Goal: Task Accomplishment & Management: Complete application form

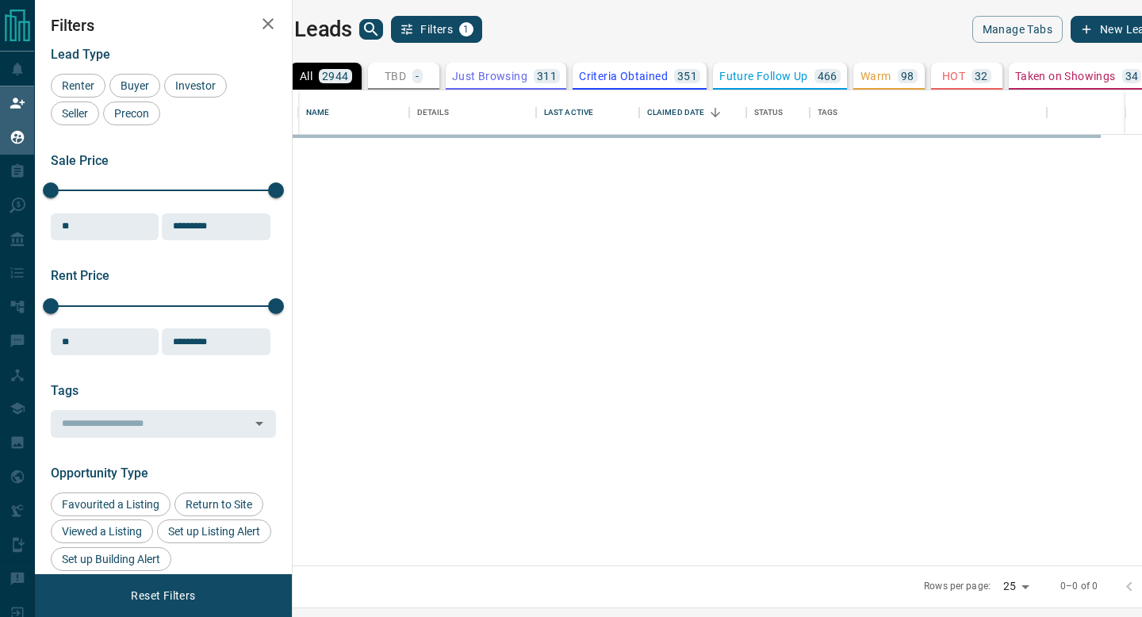
scroll to position [475, 842]
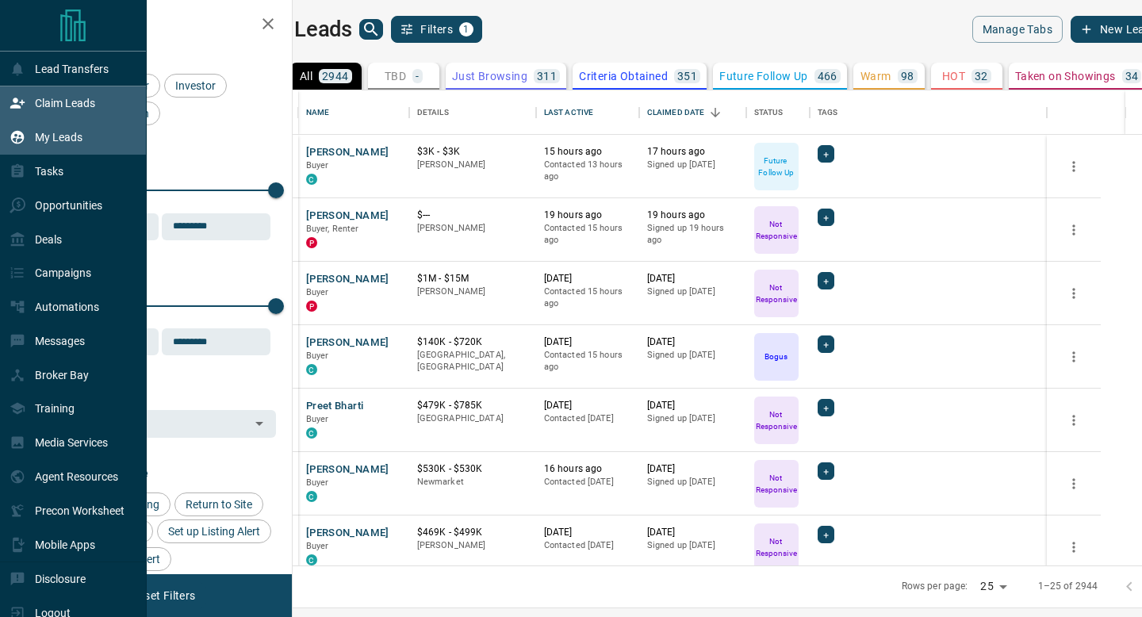
click at [75, 103] on p "Claim Leads" at bounding box center [65, 103] width 60 height 13
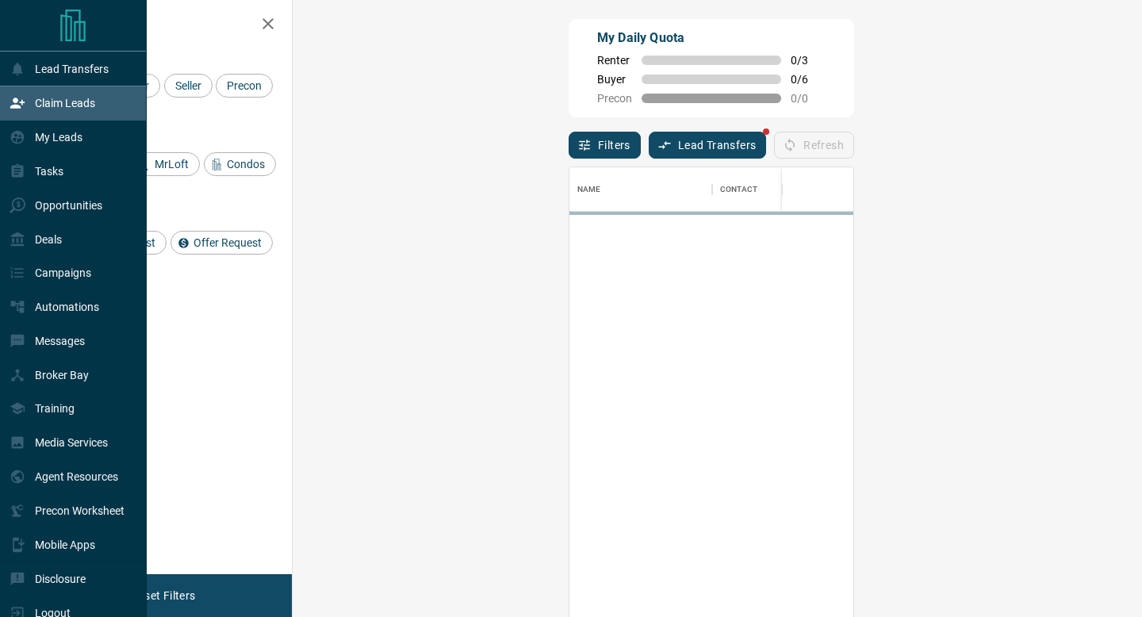
scroll to position [468, 815]
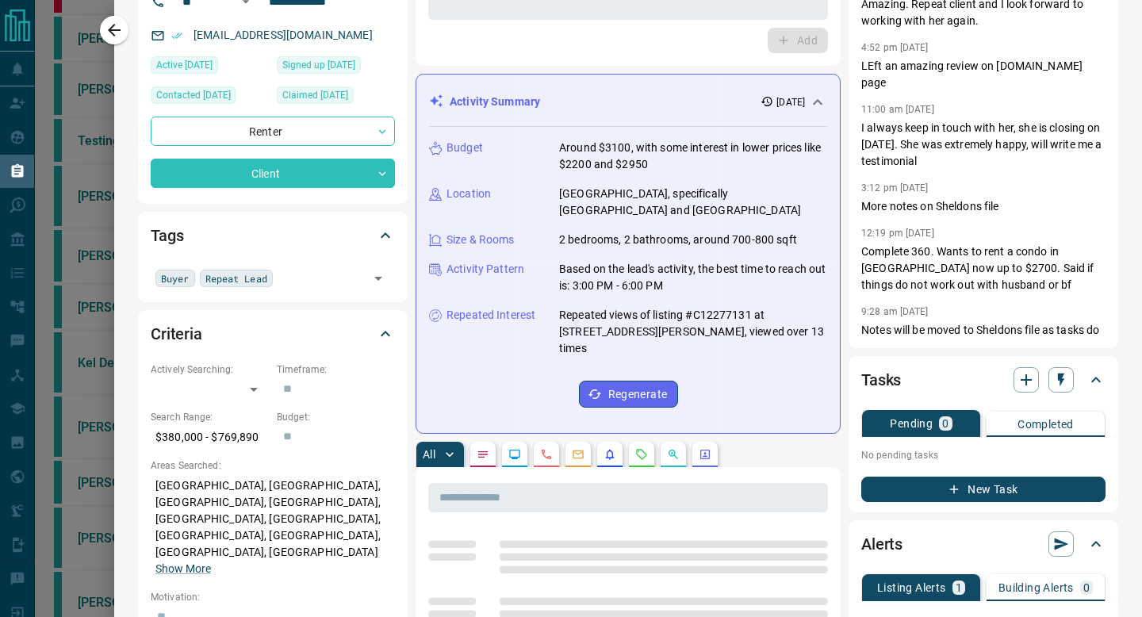
scroll to position [148, 0]
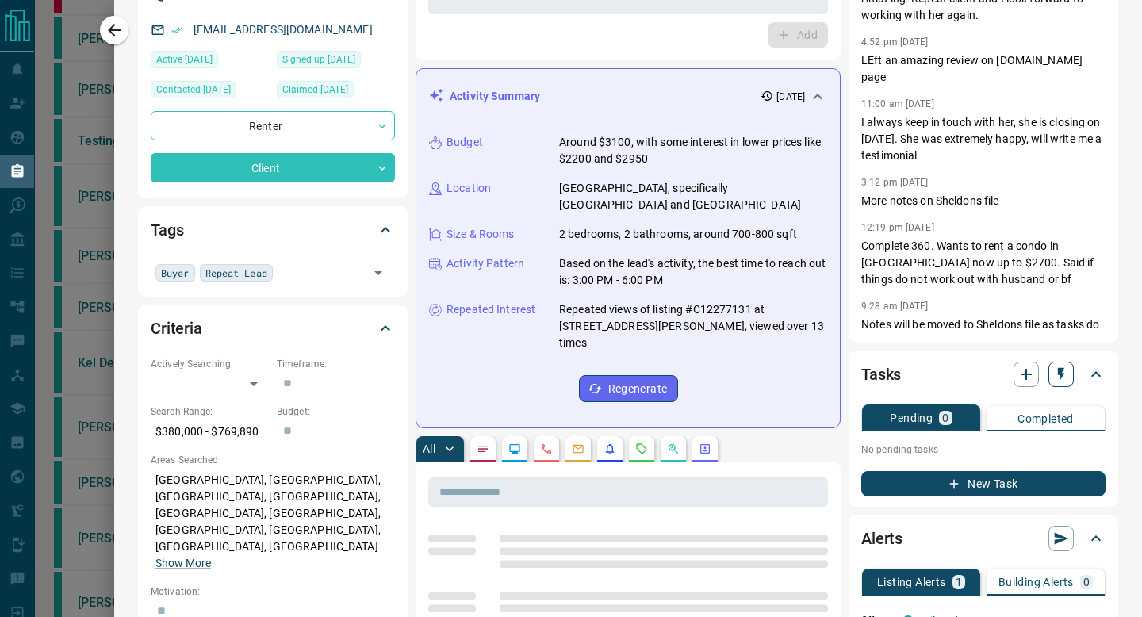
click at [1056, 372] on icon "button" at bounding box center [1061, 374] width 16 height 16
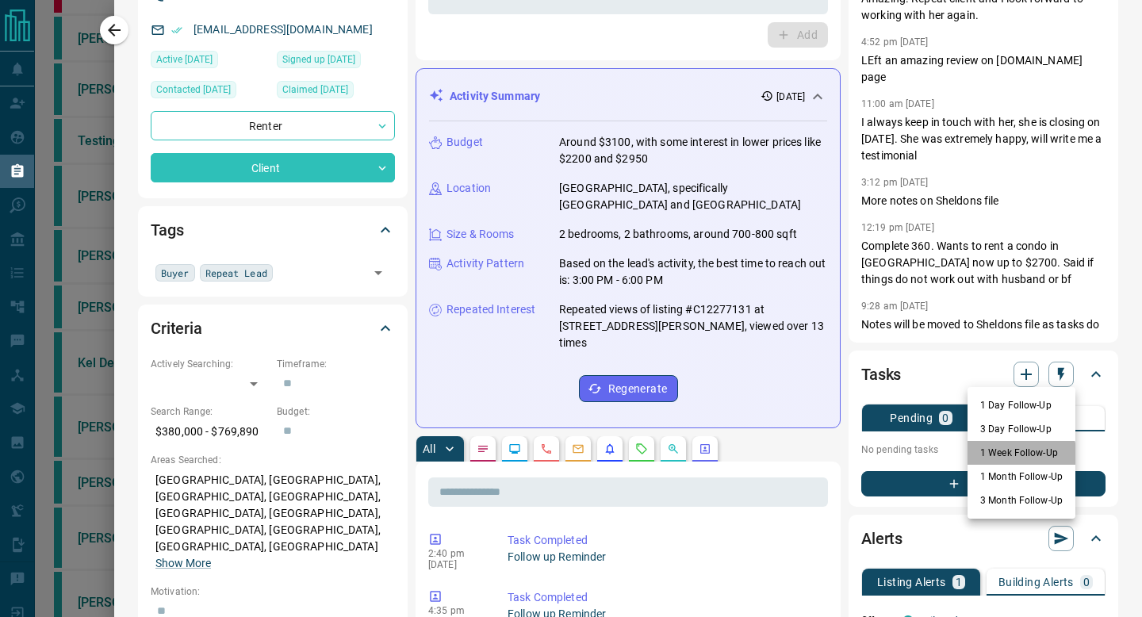
click at [1009, 458] on li "1 Week Follow-Up" at bounding box center [1021, 453] width 108 height 24
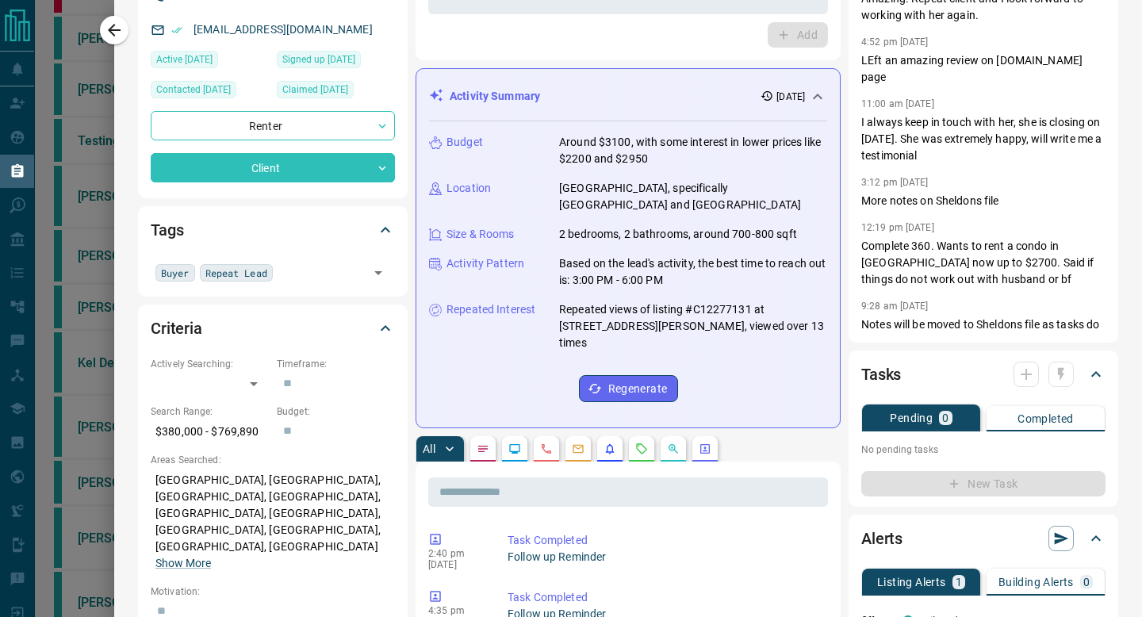
click at [101, 14] on div at bounding box center [571, 308] width 1142 height 617
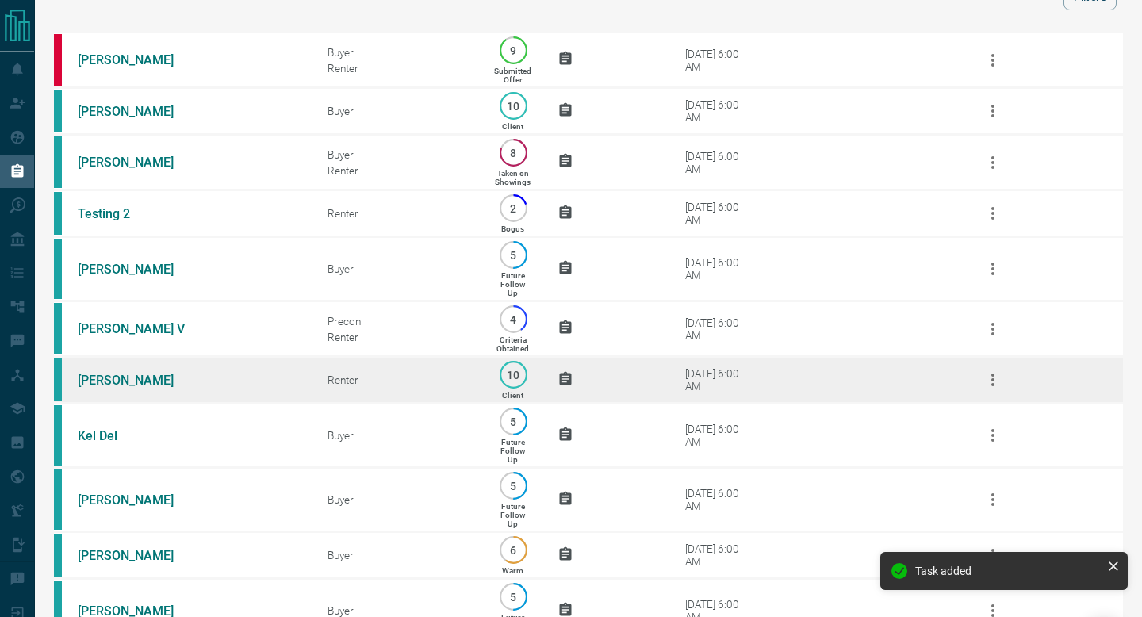
scroll to position [87, 0]
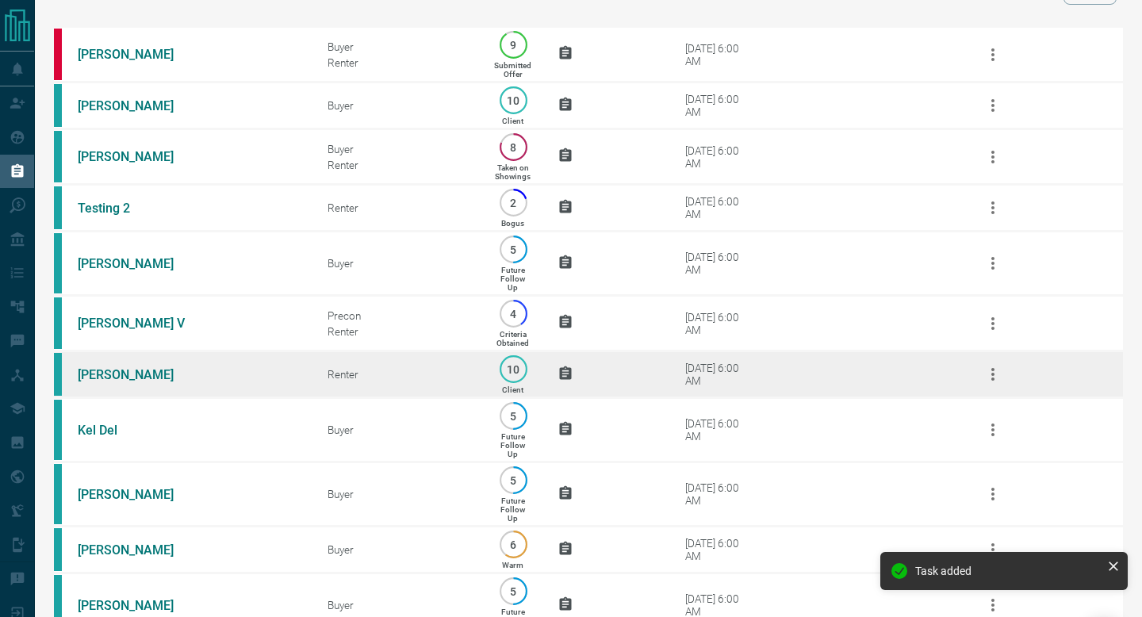
click at [986, 377] on icon "button" at bounding box center [992, 374] width 19 height 19
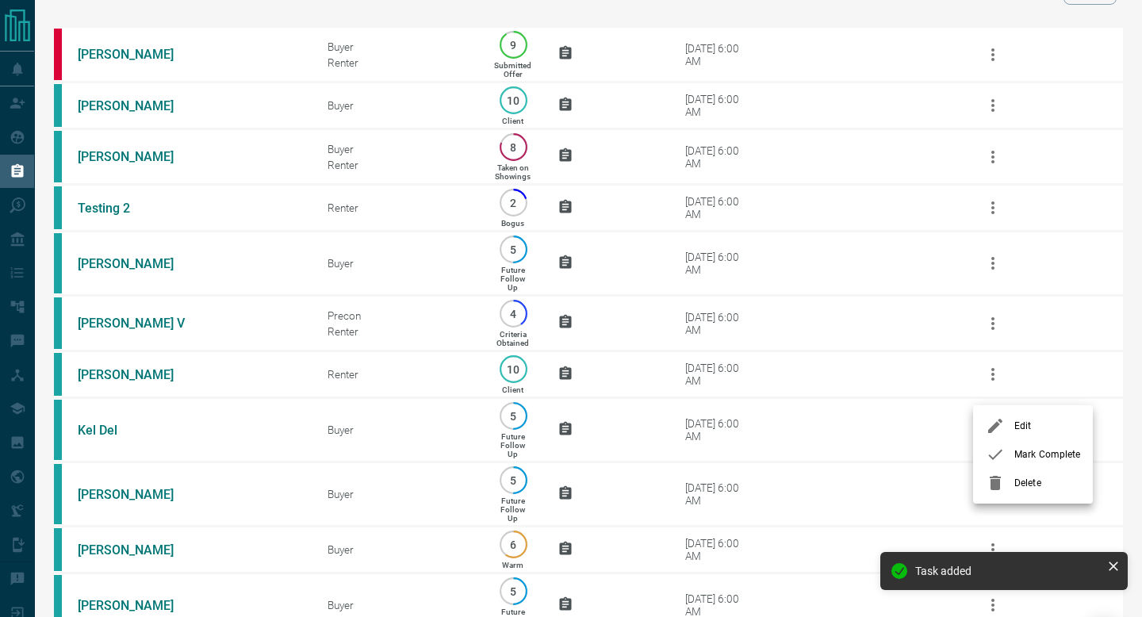
click at [1000, 453] on icon at bounding box center [995, 454] width 19 height 19
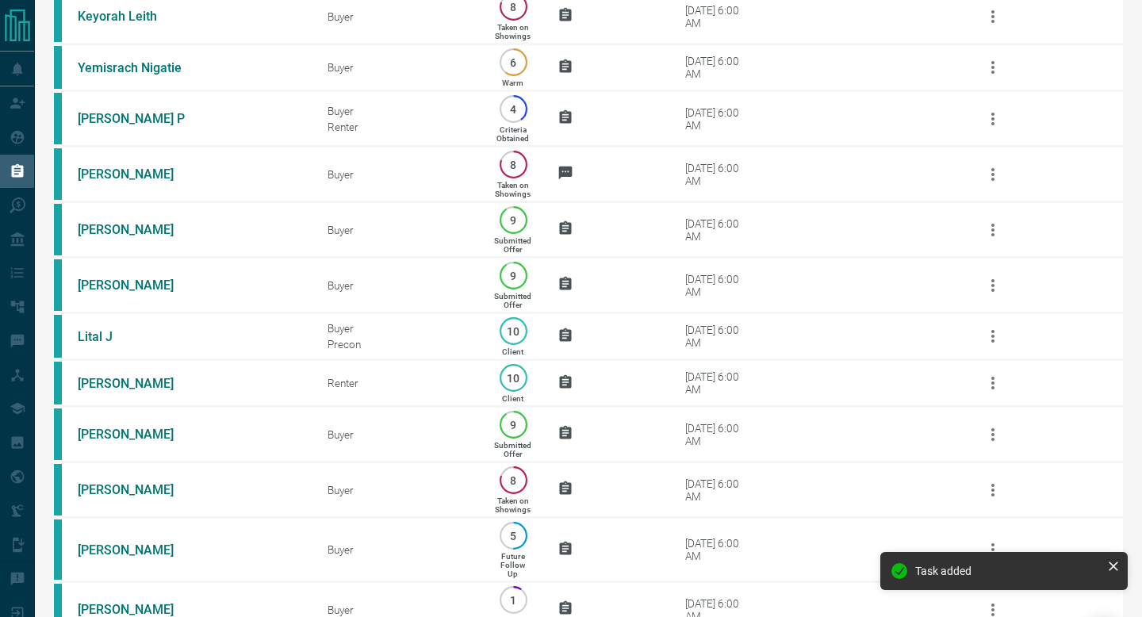
scroll to position [1349, 0]
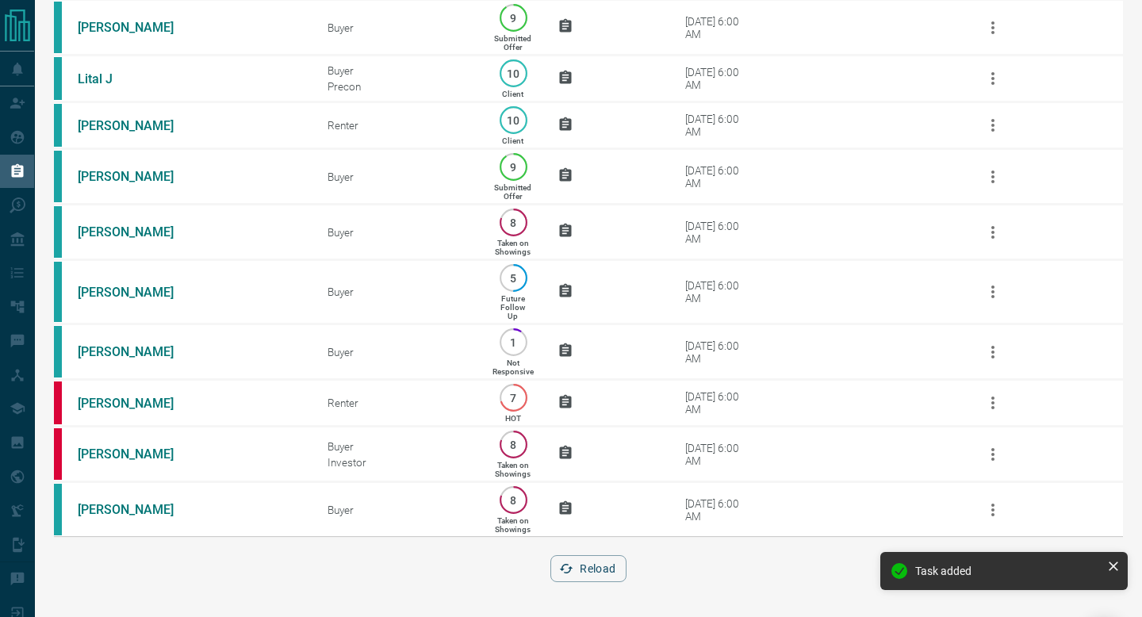
click at [580, 564] on button "Reload" at bounding box center [587, 568] width 75 height 27
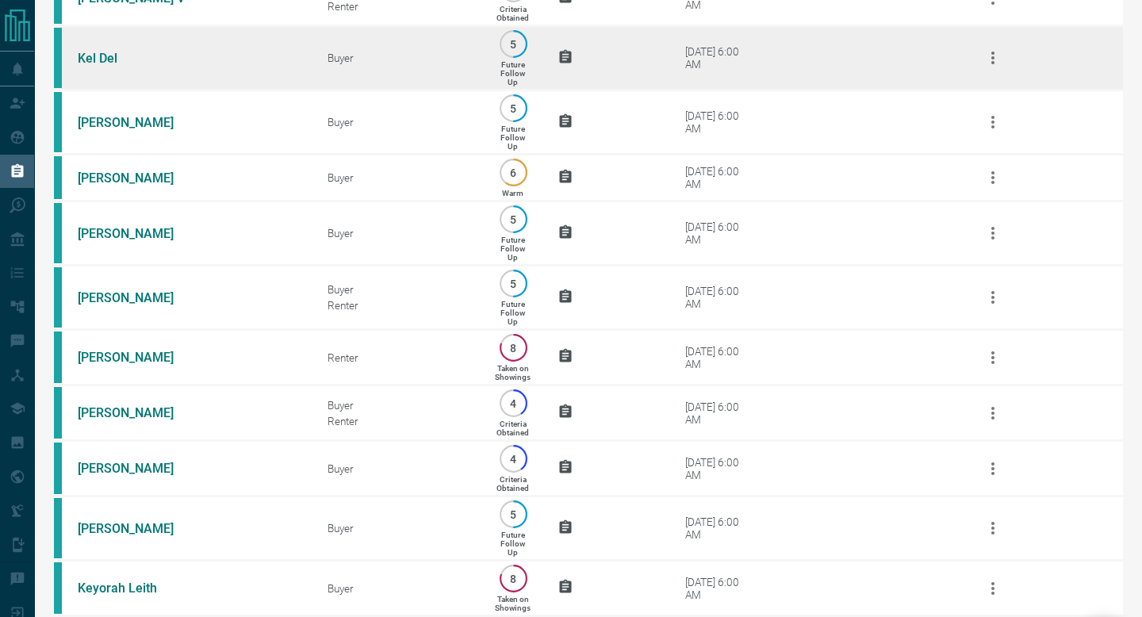
scroll to position [414, 0]
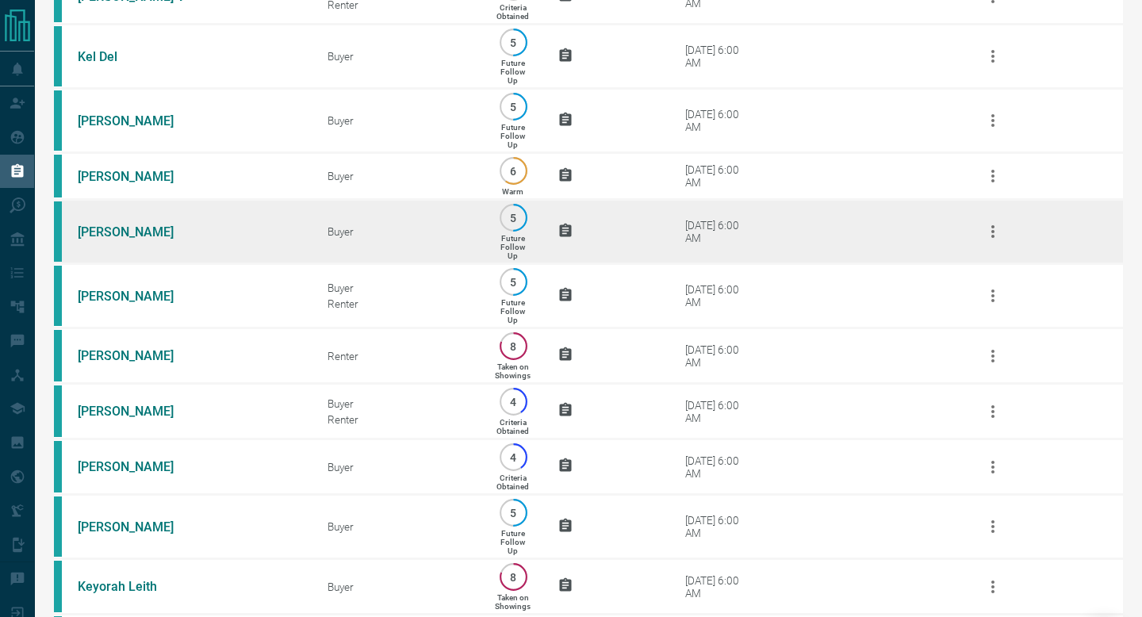
click at [785, 264] on td "[DATE] 6:00 AM" at bounding box center [794, 232] width 312 height 64
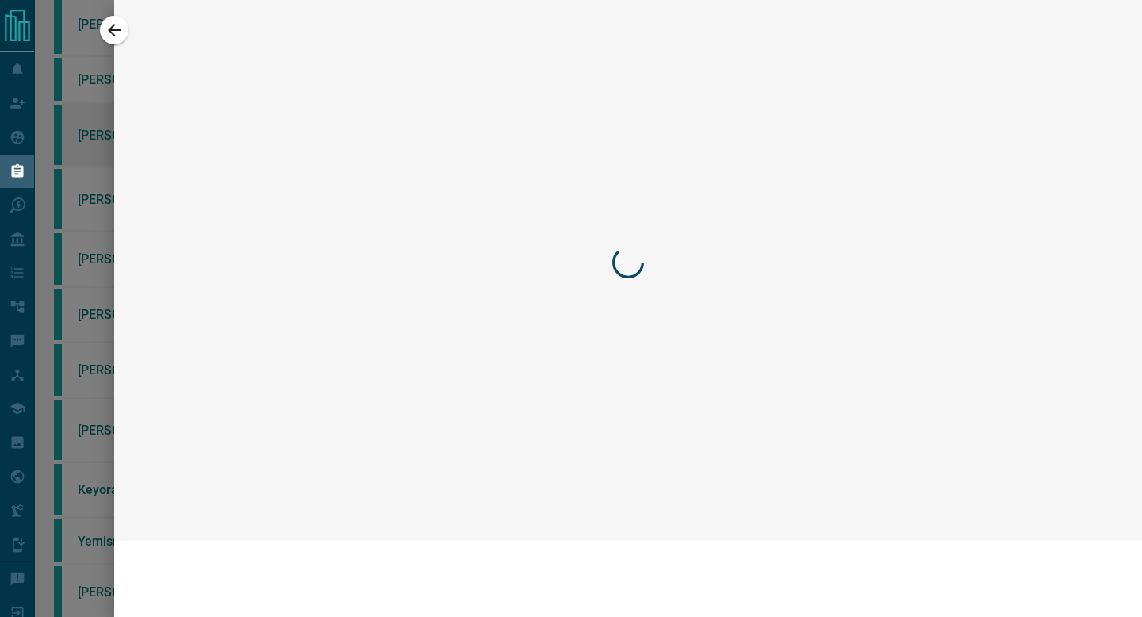
scroll to position [317, 0]
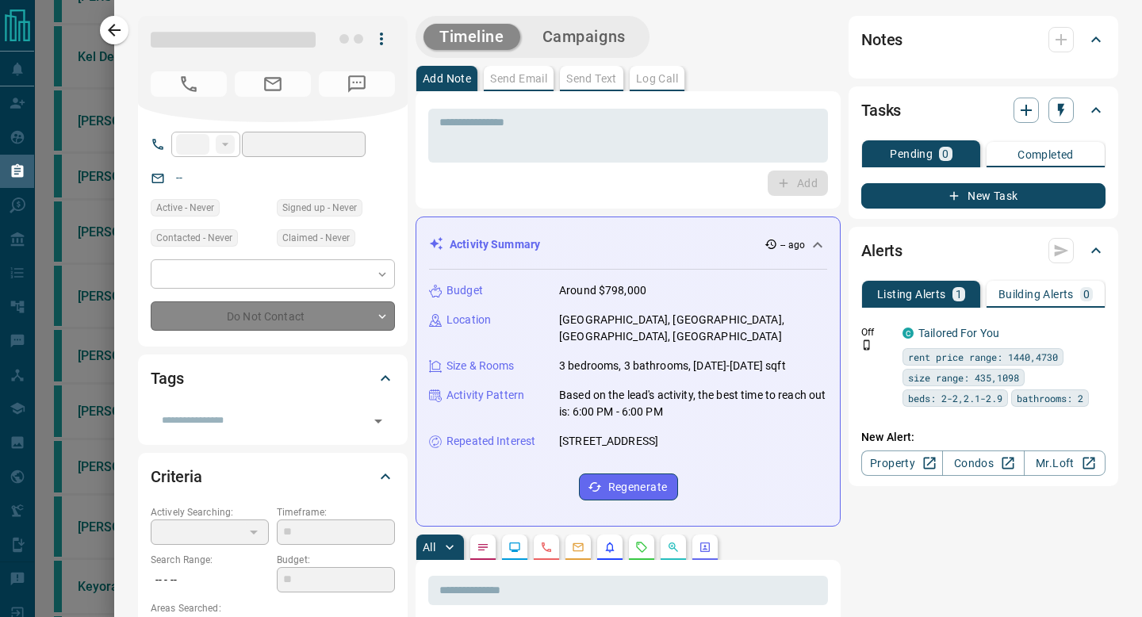
type input "**"
type input "**********"
type input "*"
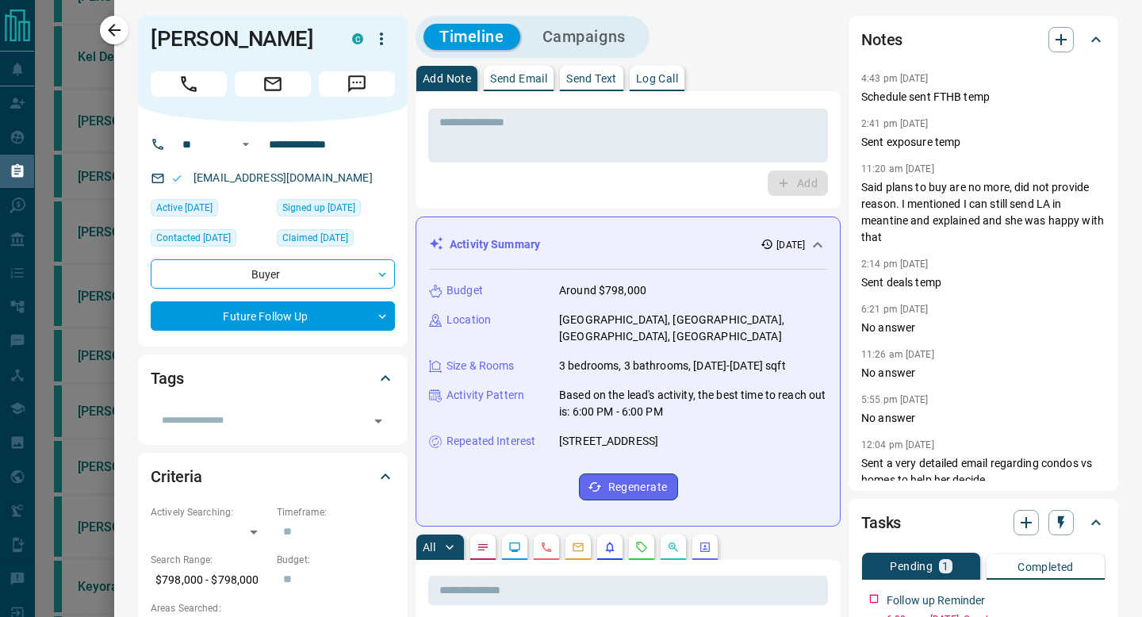
scroll to position [183, 0]
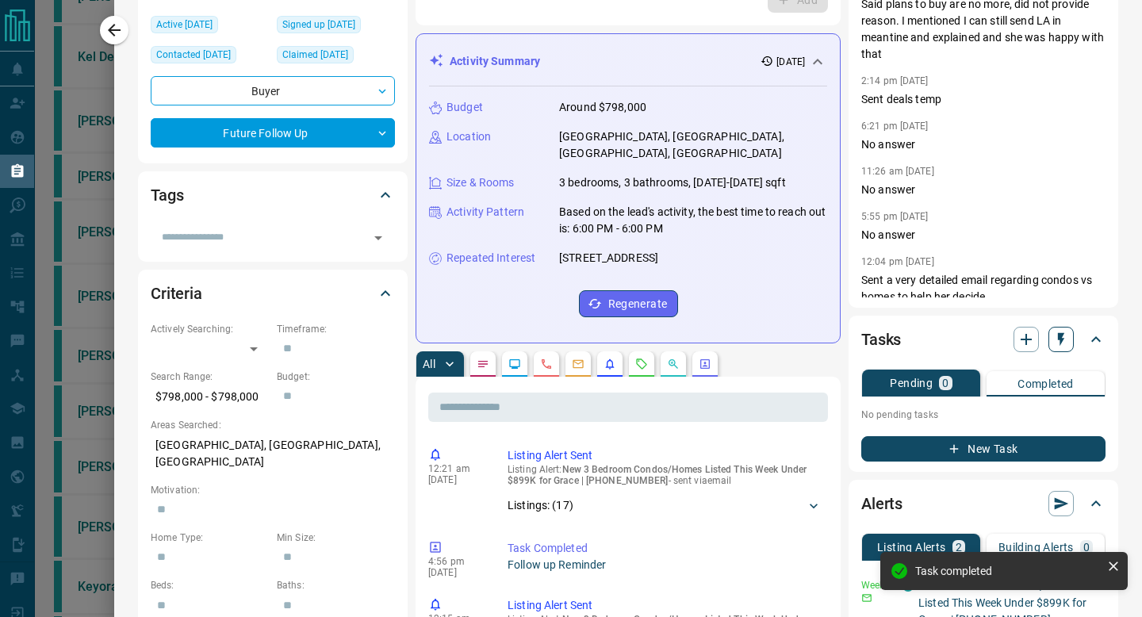
click at [1062, 339] on icon "button" at bounding box center [1061, 339] width 6 height 13
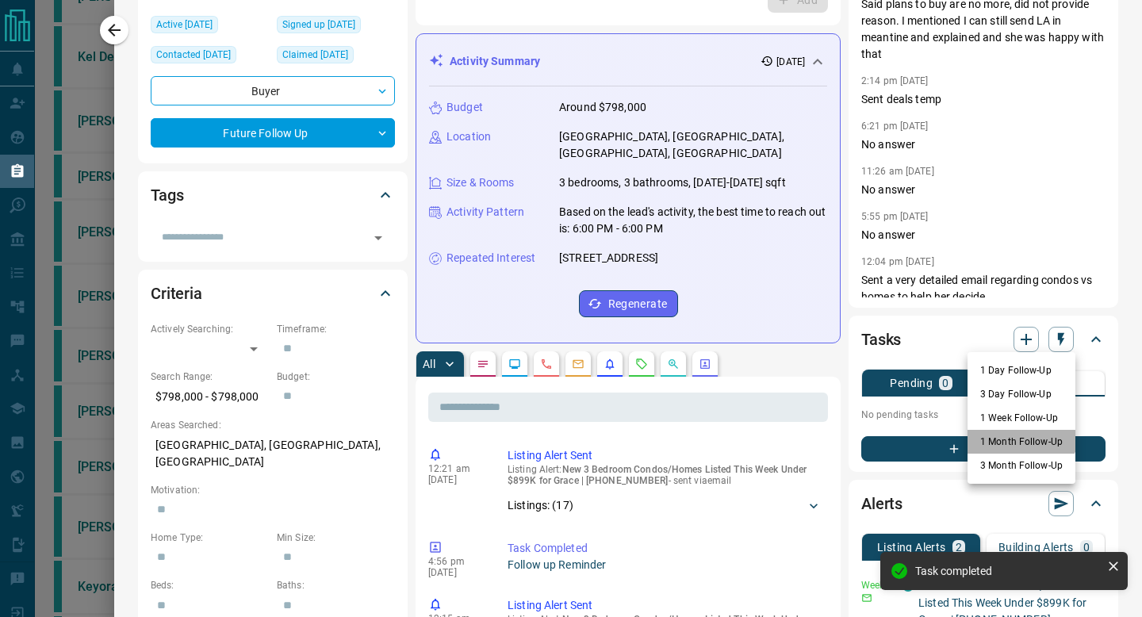
drag, startPoint x: 1013, startPoint y: 431, endPoint x: 992, endPoint y: 412, distance: 28.6
click at [992, 412] on ul "1 Day Follow-Up 3 Day Follow-Up 1 Week Follow-Up 1 Month Follow-Up 3 Month Foll…" at bounding box center [1021, 418] width 108 height 132
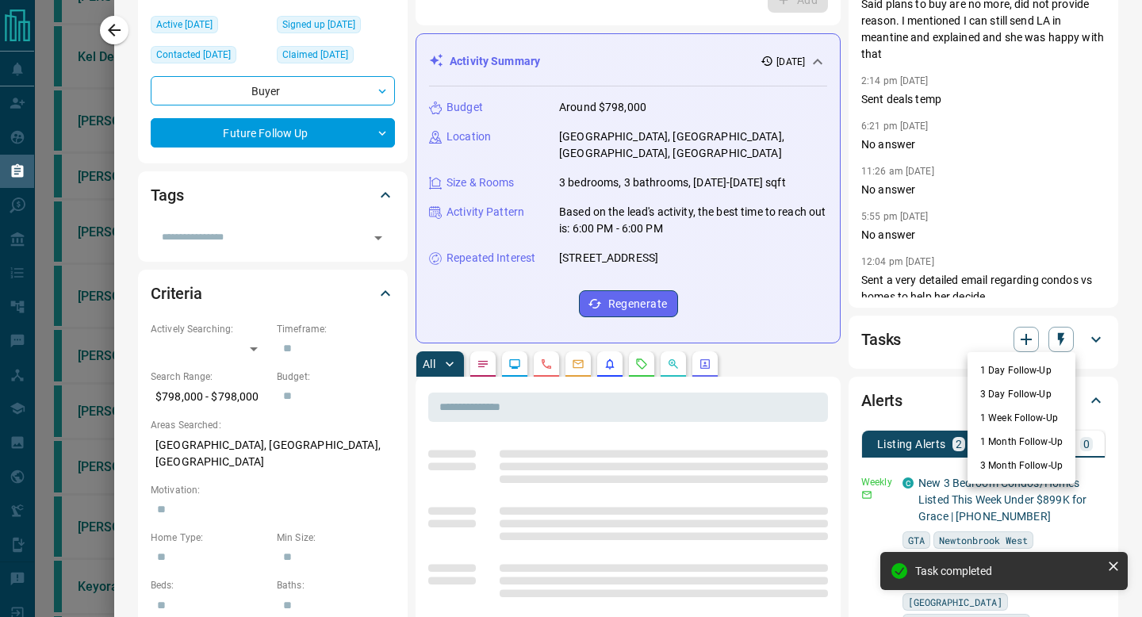
click at [992, 412] on li "1 Week Follow-Up" at bounding box center [1021, 418] width 108 height 24
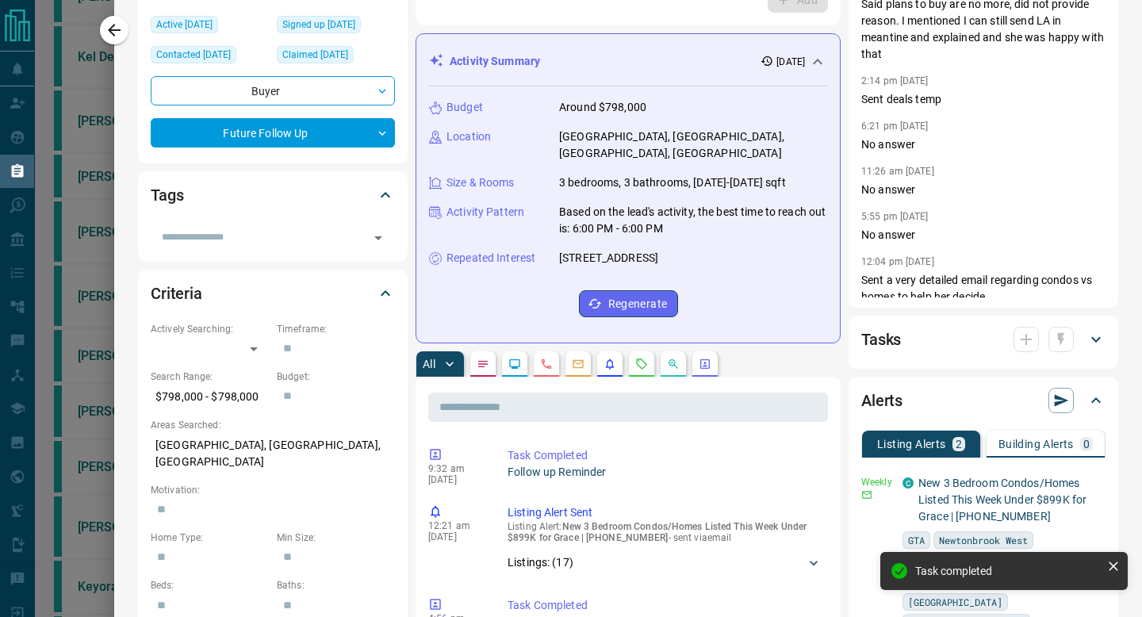
click at [1097, 339] on icon at bounding box center [1095, 339] width 19 height 19
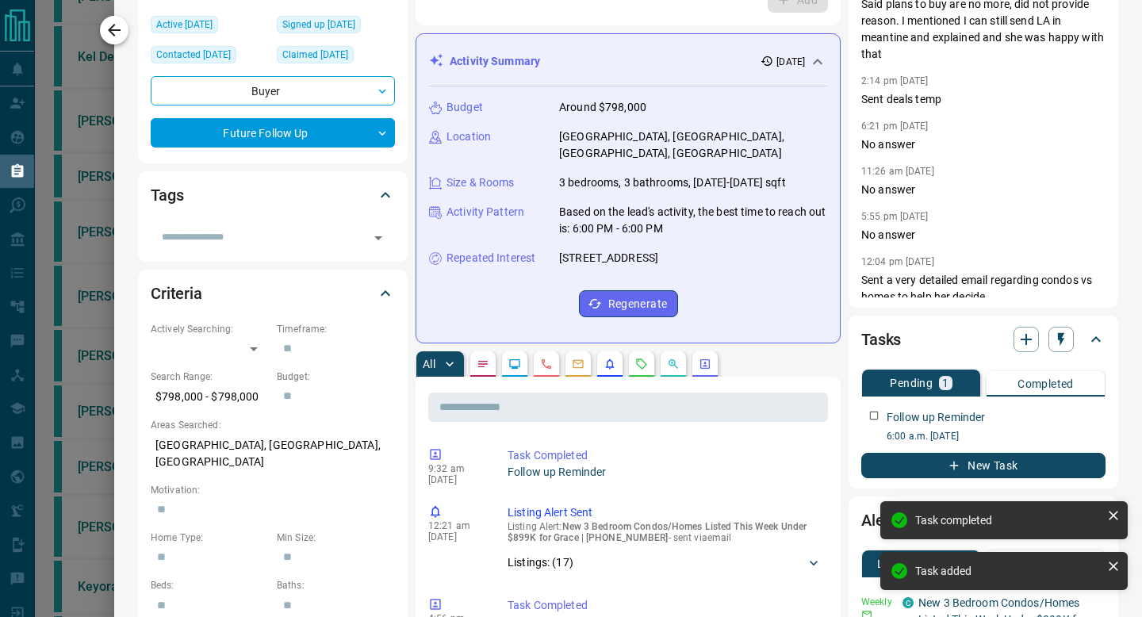
click at [105, 31] on icon "button" at bounding box center [114, 30] width 19 height 19
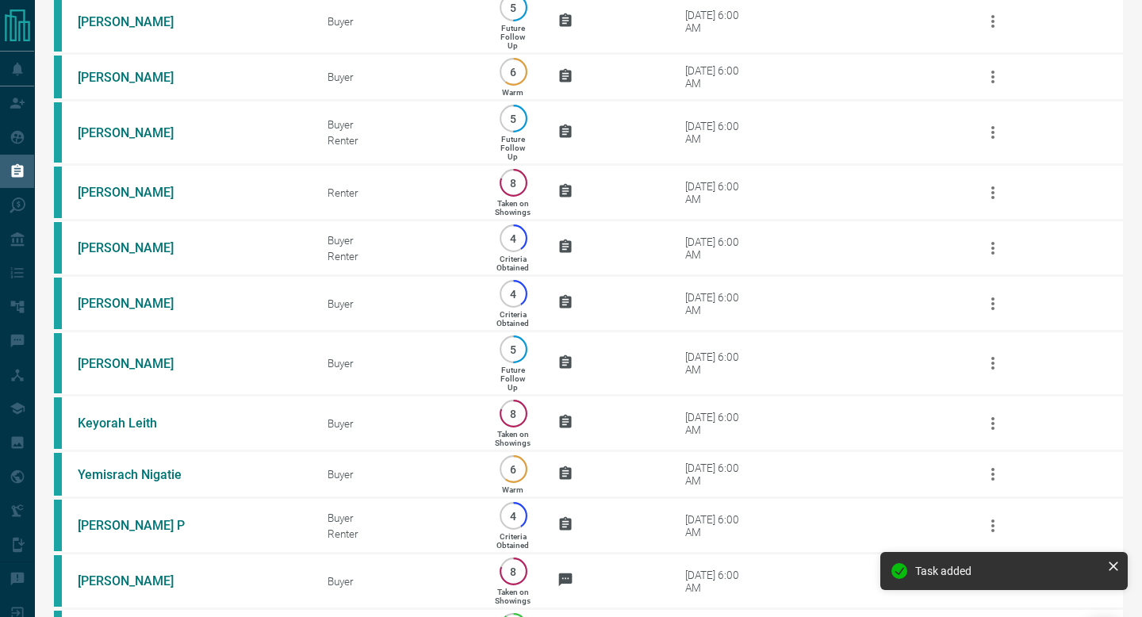
scroll to position [0, 0]
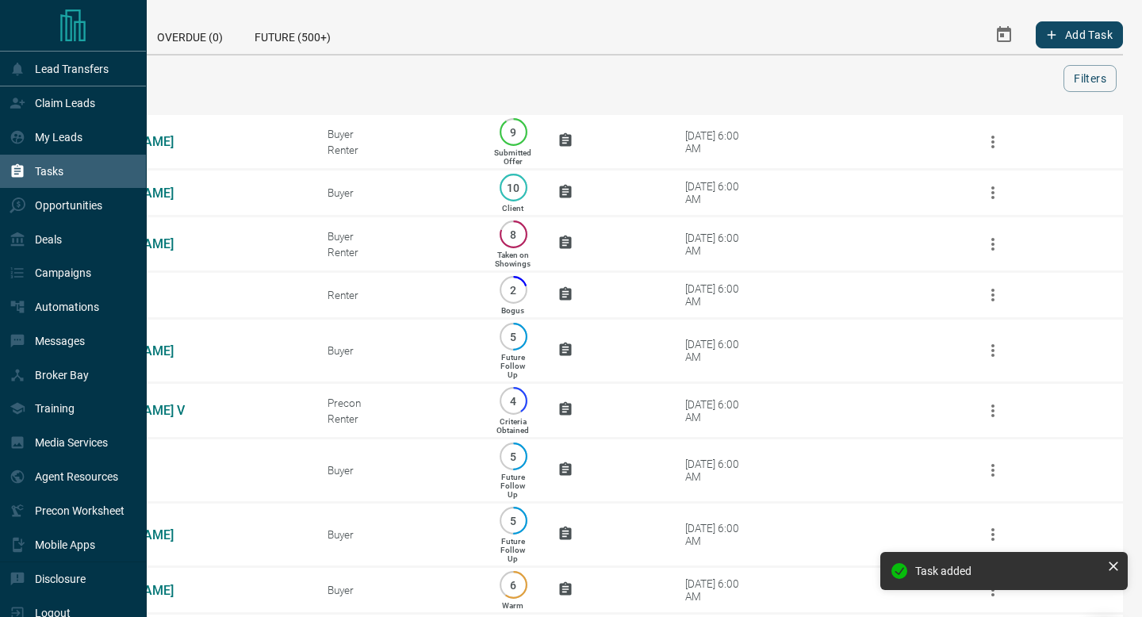
click at [29, 158] on div "Tasks" at bounding box center [73, 172] width 147 height 34
click at [29, 148] on div "My Leads" at bounding box center [46, 137] width 73 height 26
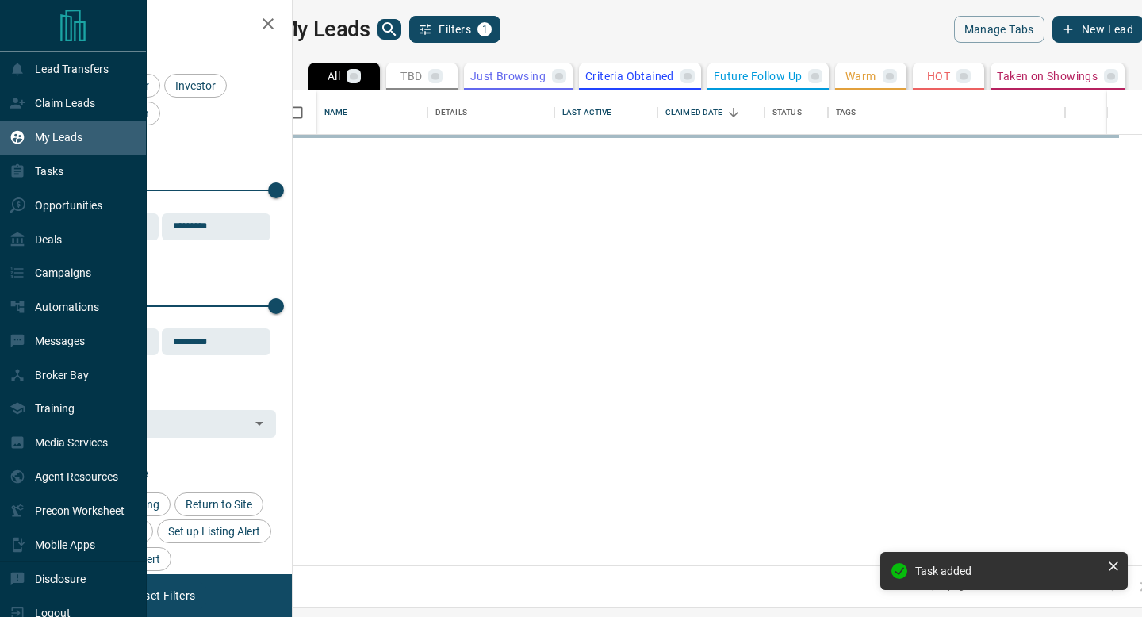
scroll to position [475, 842]
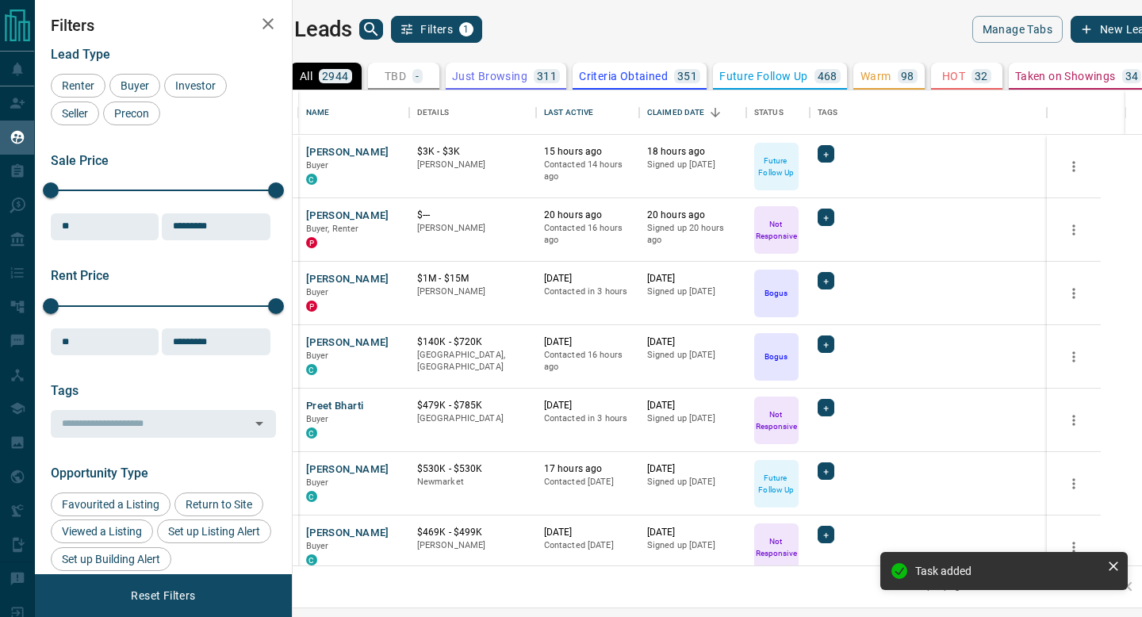
click at [381, 25] on icon "search button" at bounding box center [371, 29] width 19 height 19
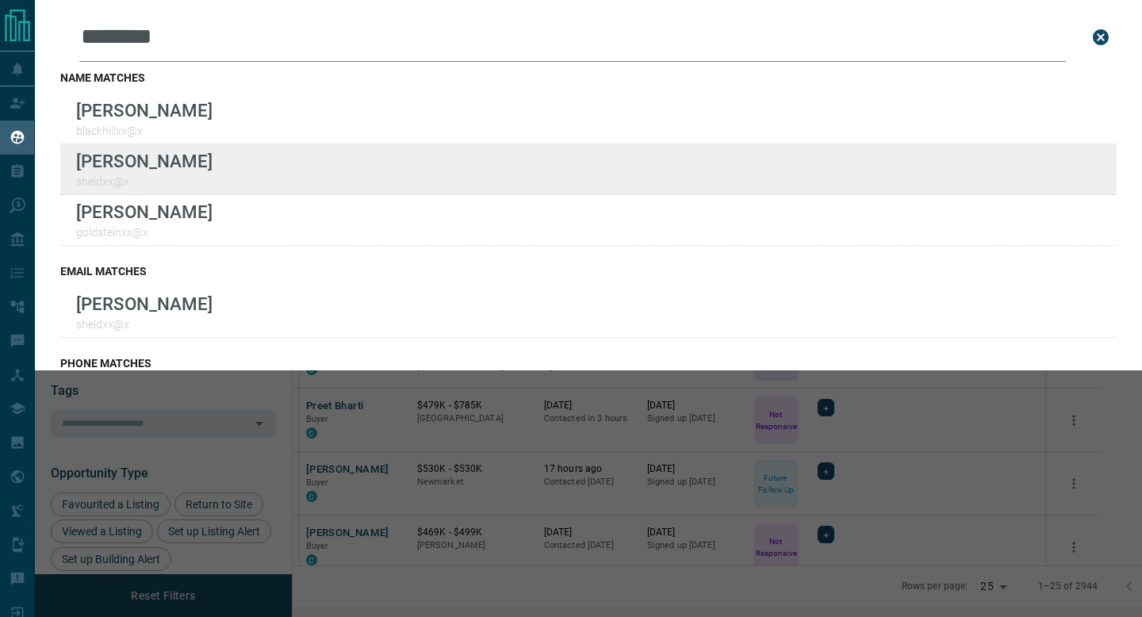
type input "*******"
click at [0, 0] on div "Lead Transfers Claim Leads My Leads Tasks Opportunities Deals Campaigns Automat…" at bounding box center [571, 298] width 1142 height 597
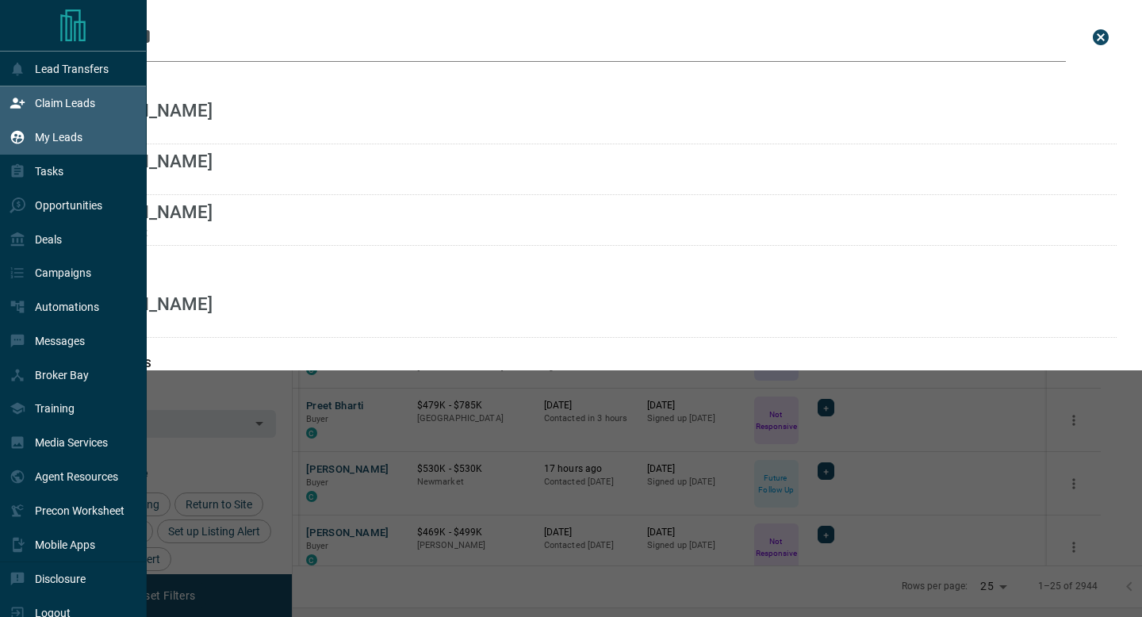
click at [72, 105] on p "Claim Leads" at bounding box center [65, 103] width 60 height 13
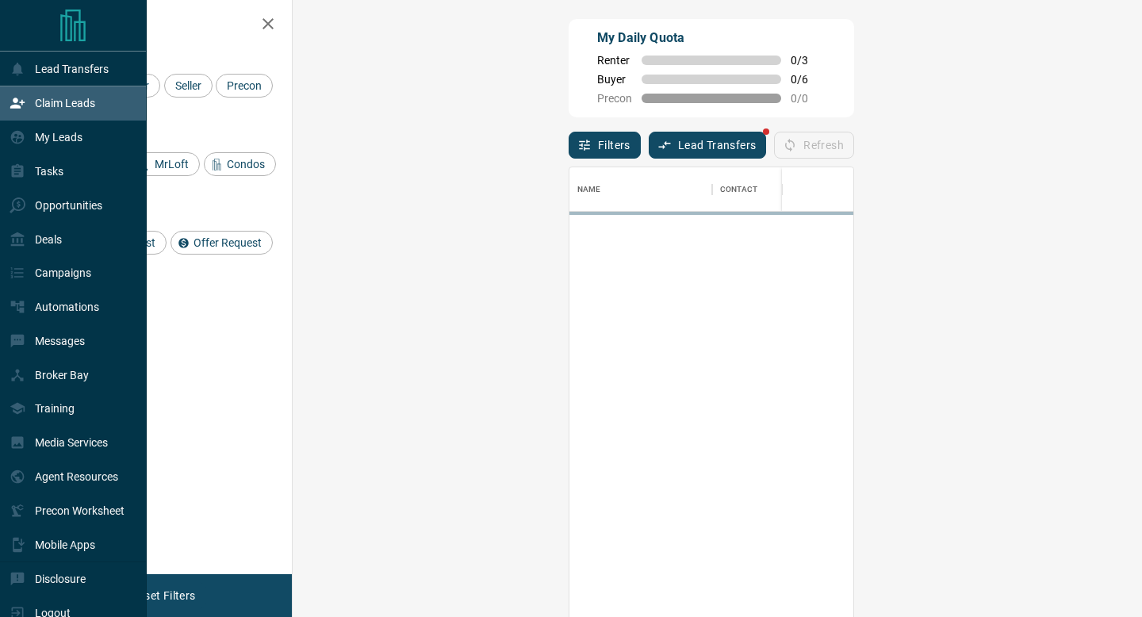
scroll to position [468, 815]
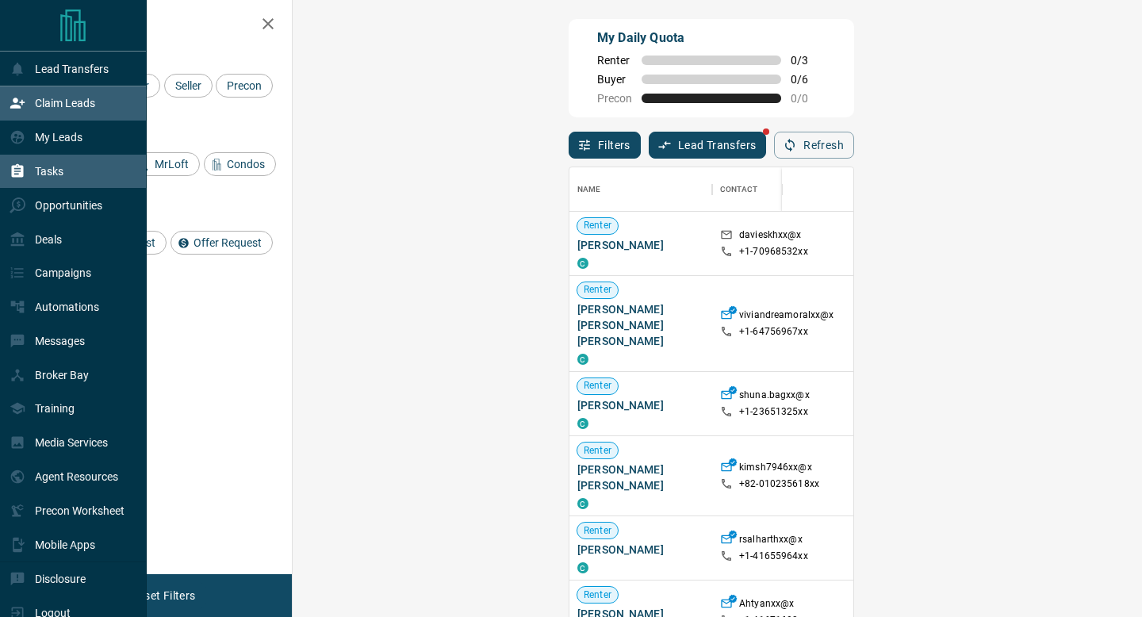
click at [17, 157] on div "Tasks" at bounding box center [73, 172] width 147 height 34
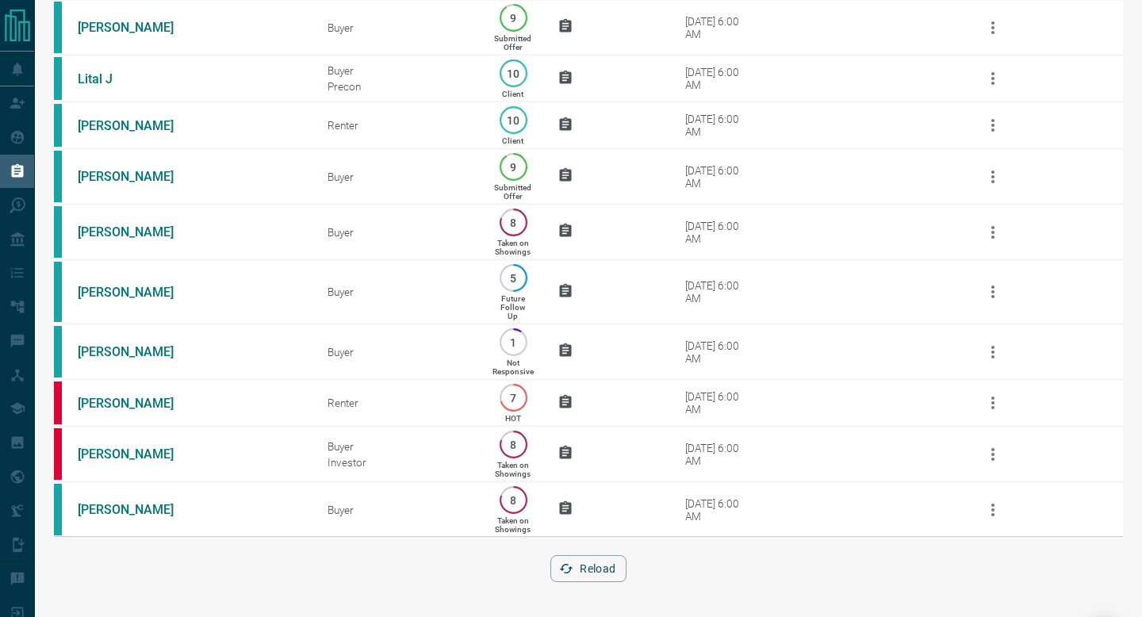
scroll to position [1234, 0]
click at [586, 575] on button "Reload" at bounding box center [587, 568] width 75 height 27
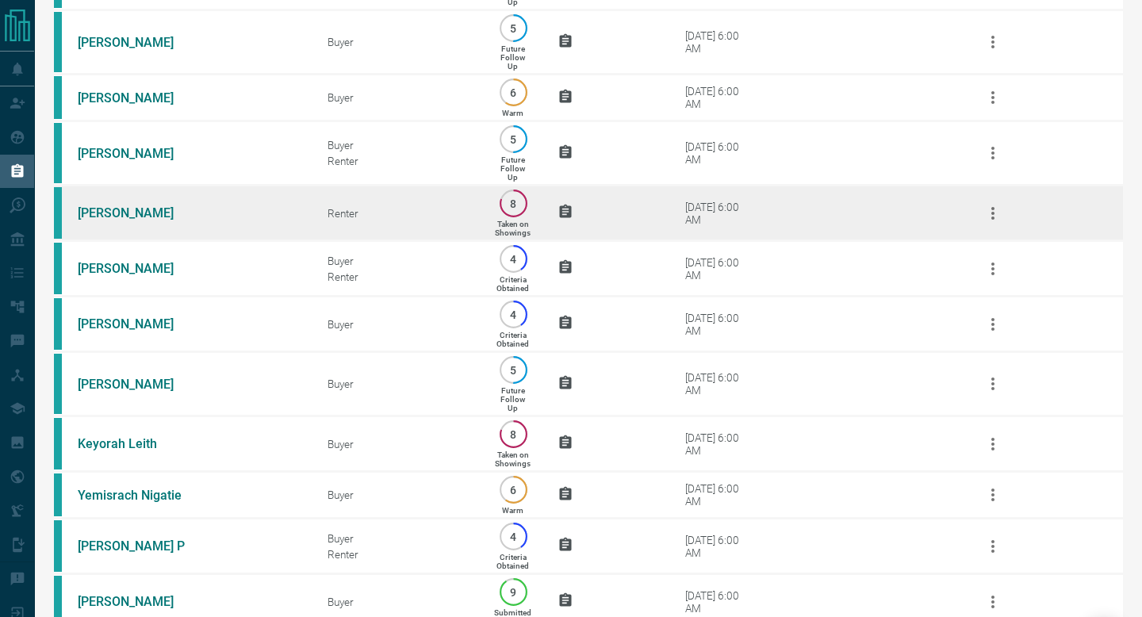
scroll to position [509, 0]
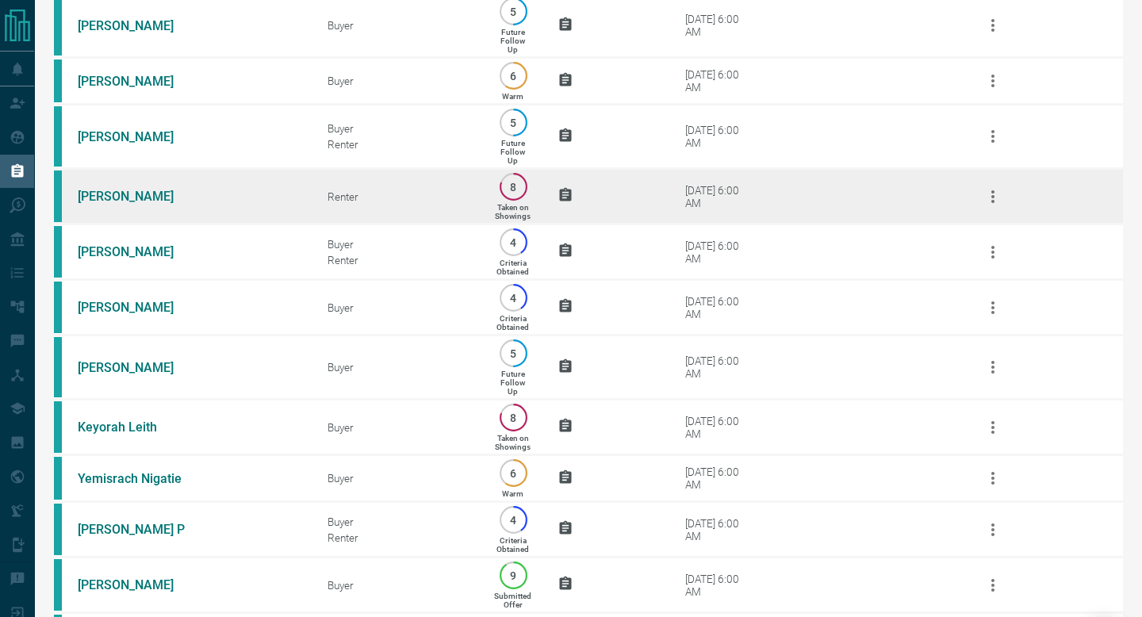
click at [817, 224] on td "[DATE] 6:00 AM" at bounding box center [794, 197] width 312 height 56
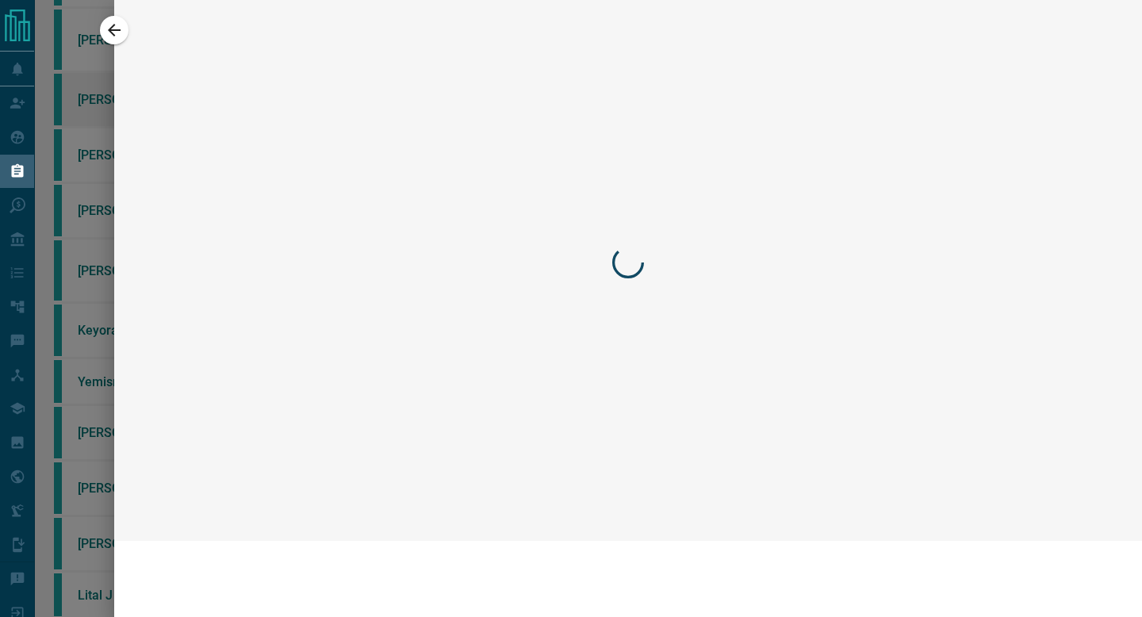
scroll to position [412, 0]
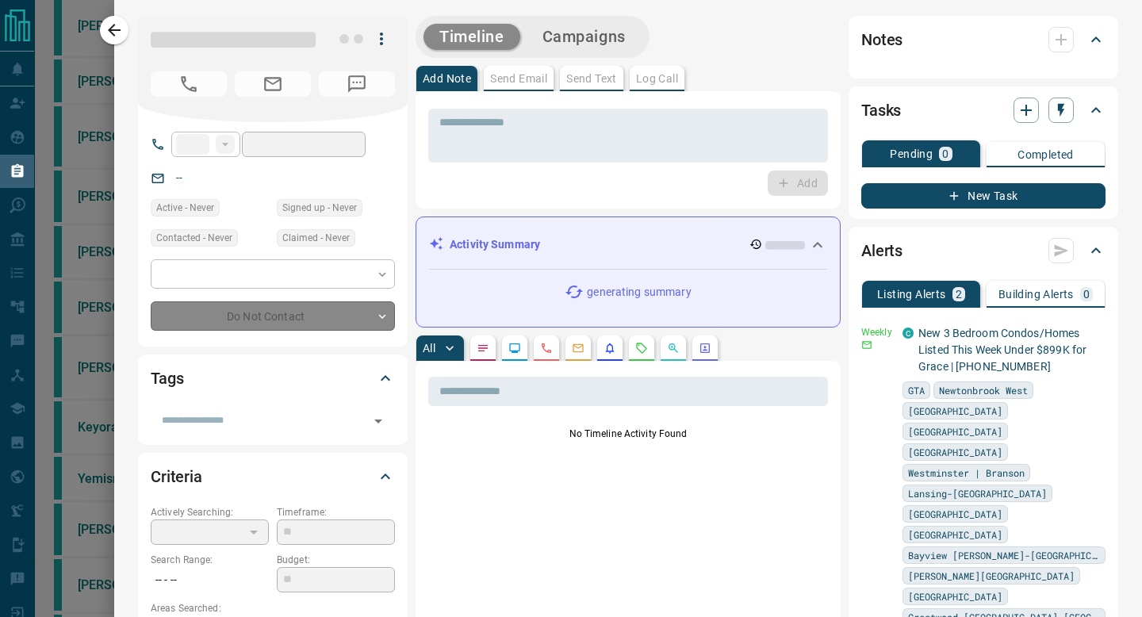
type input "**"
type input "**********"
type input "*"
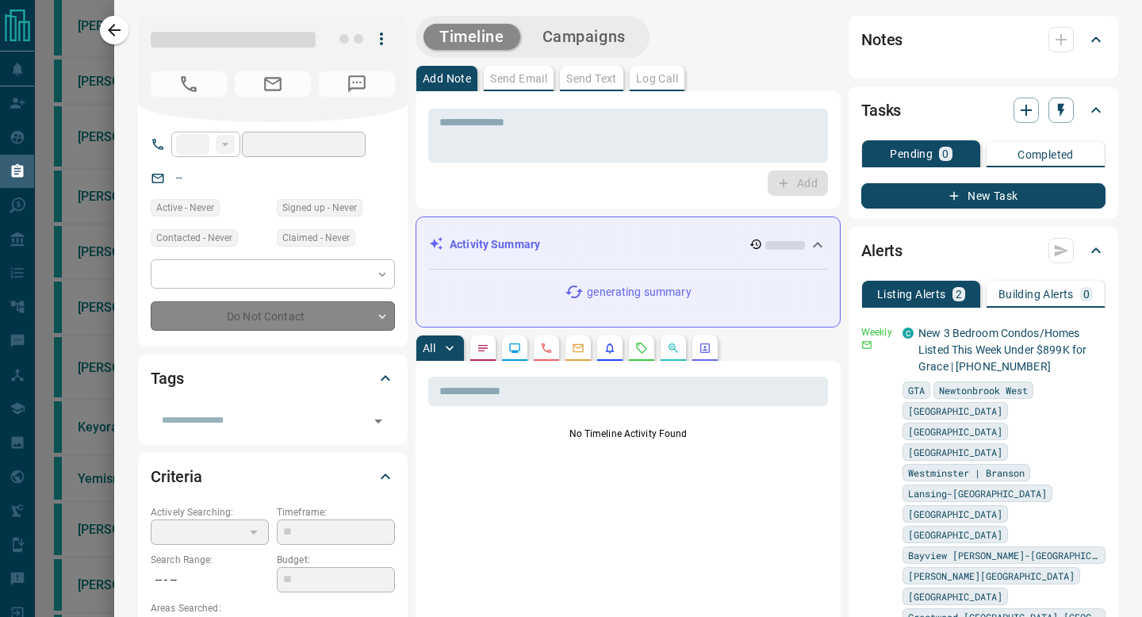
type input "**********"
type input "*******"
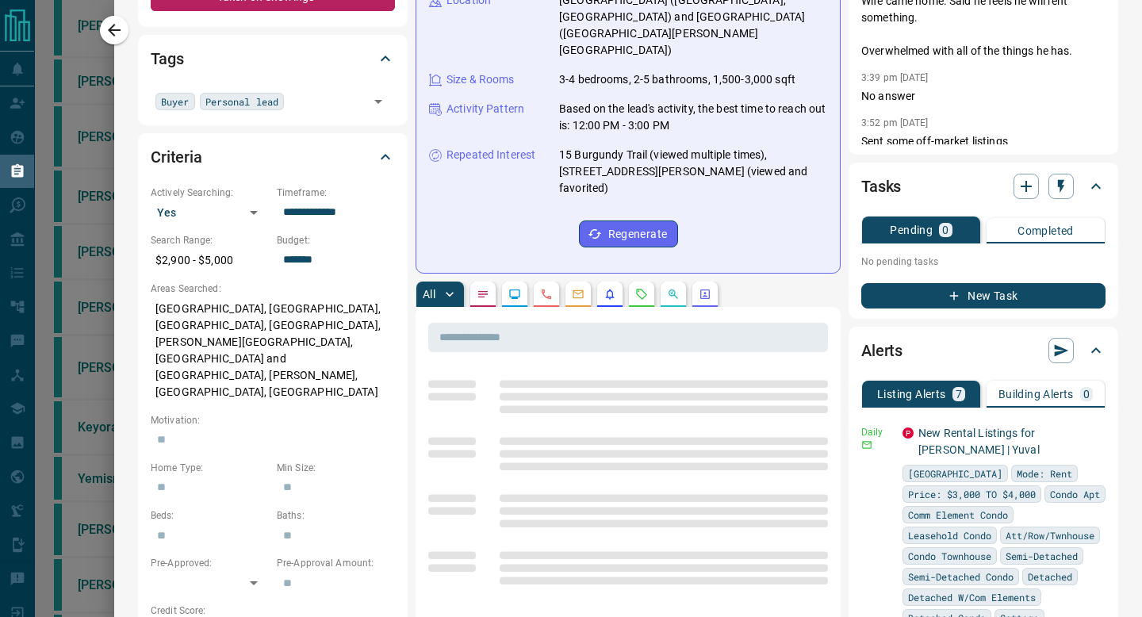
scroll to position [351, 0]
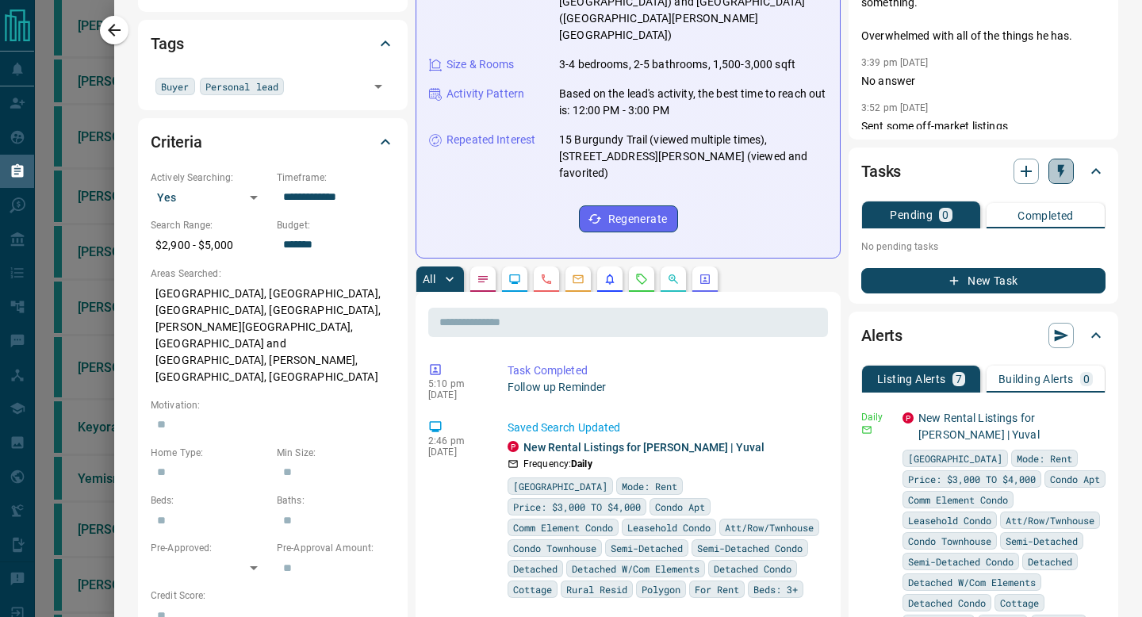
click at [1066, 178] on icon "button" at bounding box center [1061, 171] width 16 height 16
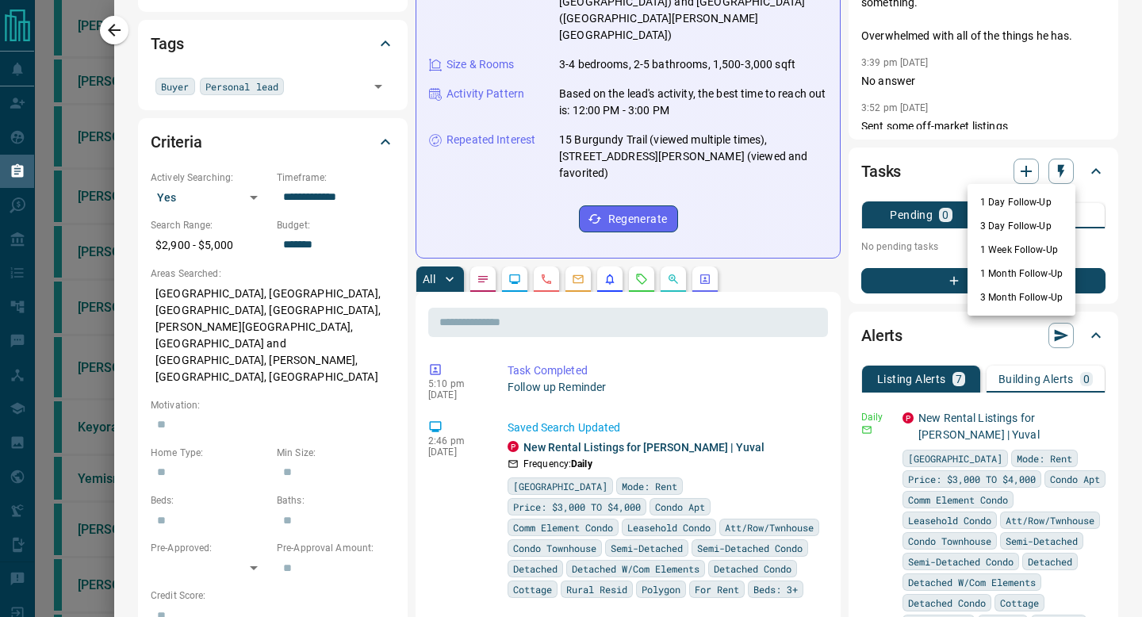
click at [1037, 258] on li "1 Week Follow-Up" at bounding box center [1021, 250] width 108 height 24
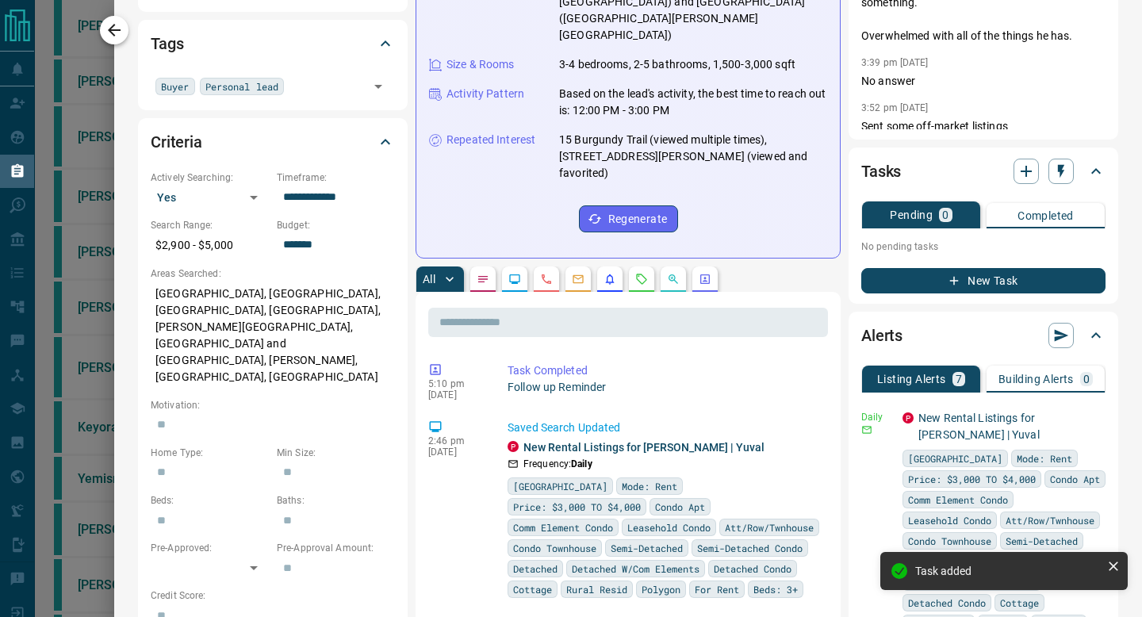
click at [122, 35] on icon "button" at bounding box center [114, 30] width 19 height 19
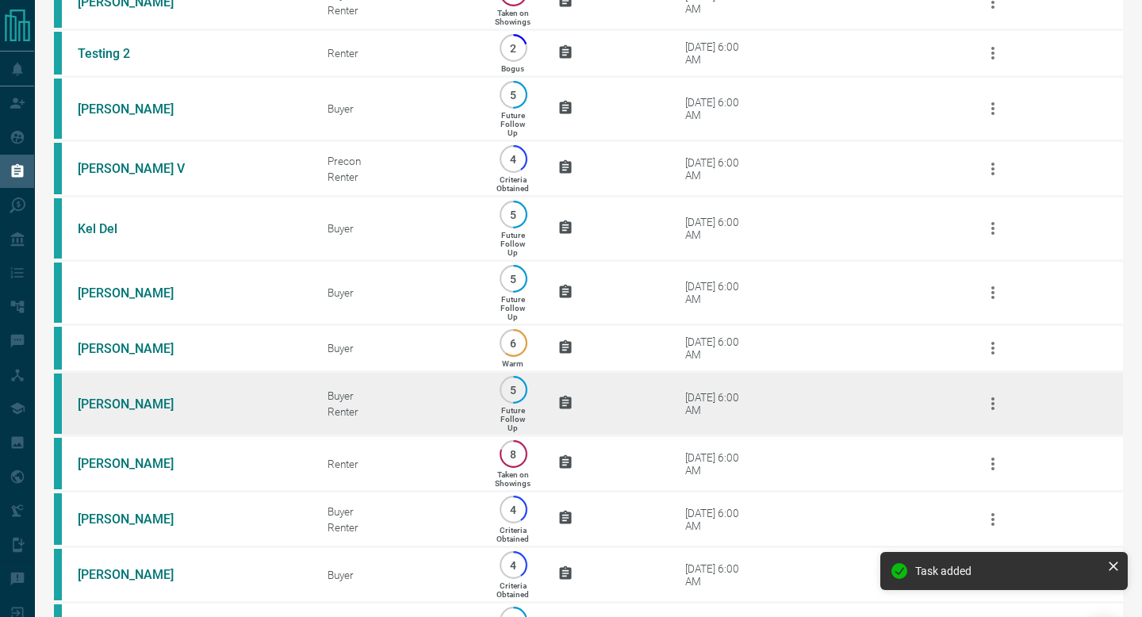
scroll to position [285, 0]
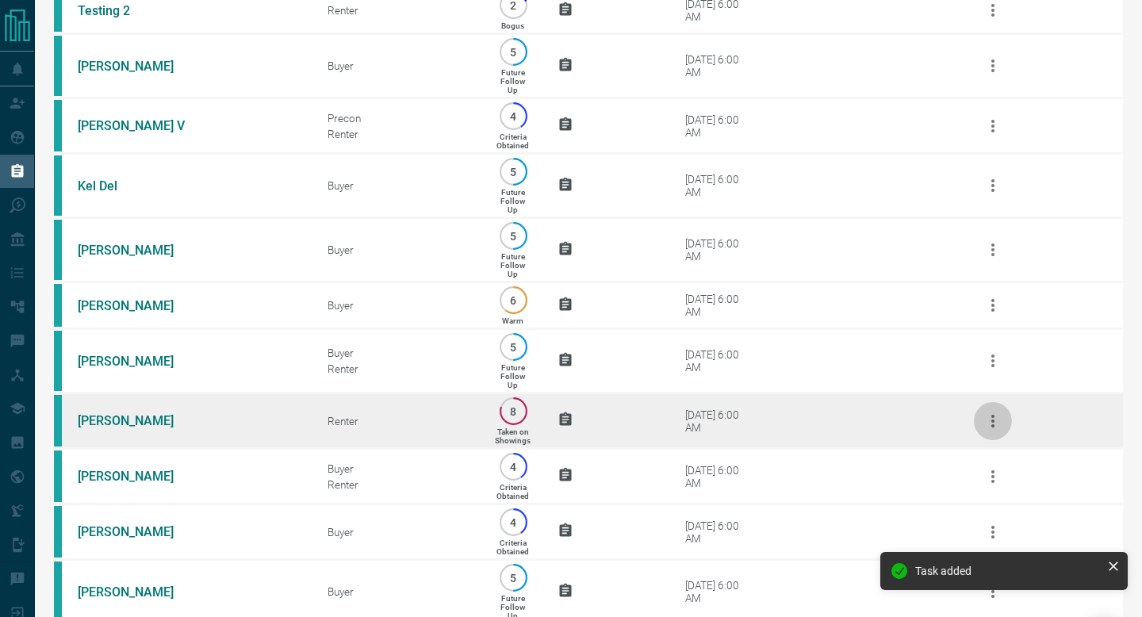
click at [1006, 440] on button "button" at bounding box center [993, 421] width 38 height 38
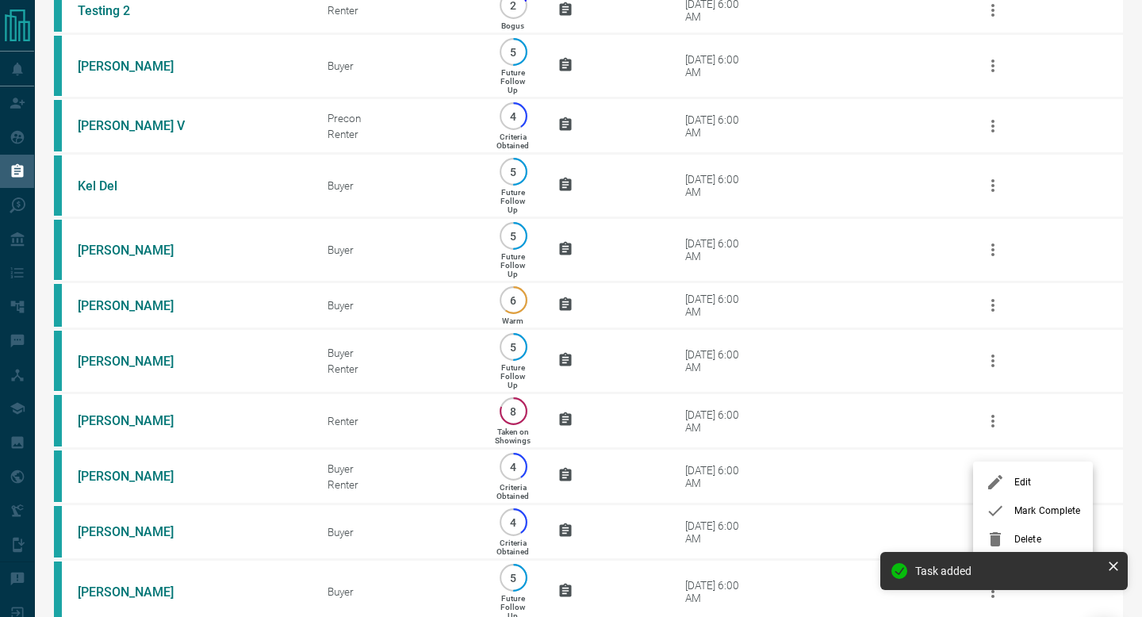
click at [994, 506] on icon at bounding box center [995, 510] width 19 height 19
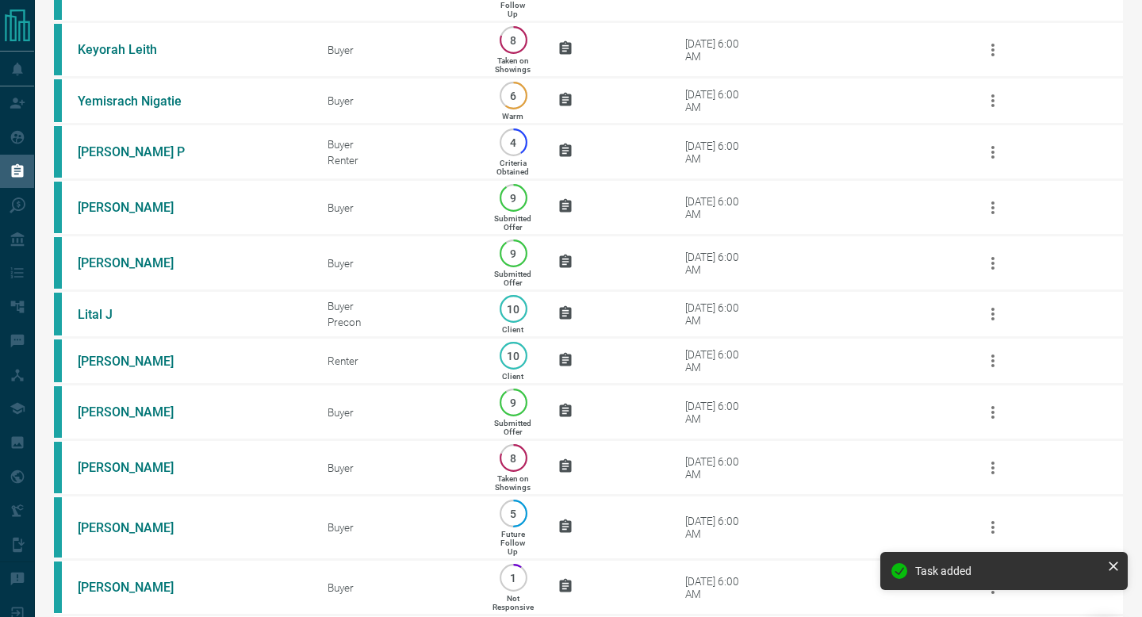
scroll to position [1177, 0]
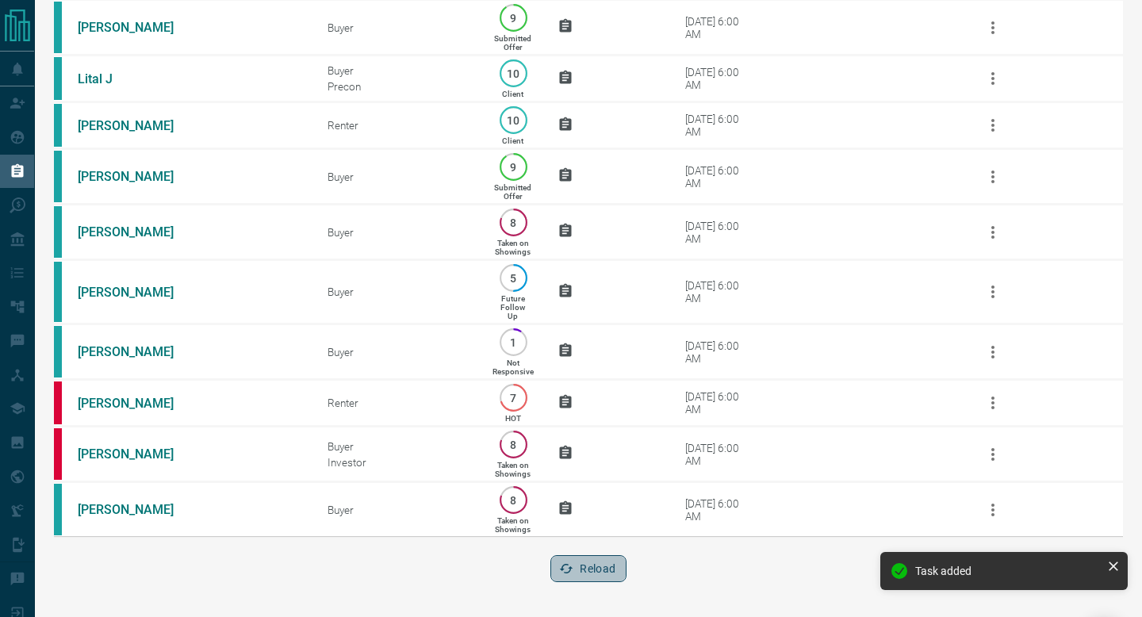
click at [624, 556] on div "Reload" at bounding box center [587, 568] width 75 height 27
click at [619, 557] on button "Reload" at bounding box center [587, 568] width 75 height 27
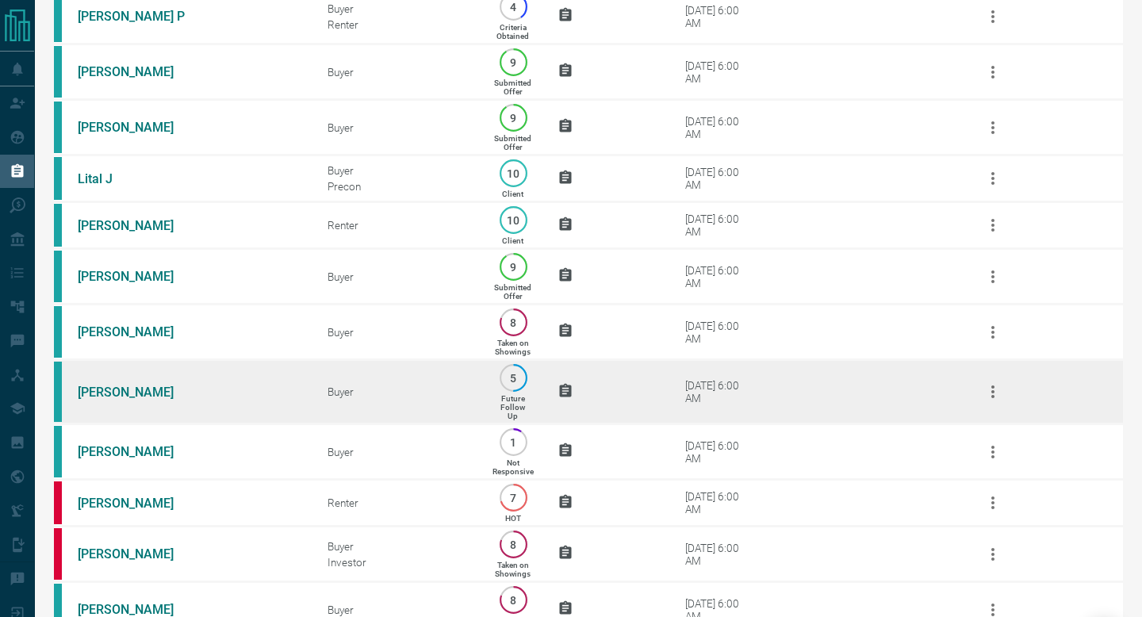
scroll to position [751, 0]
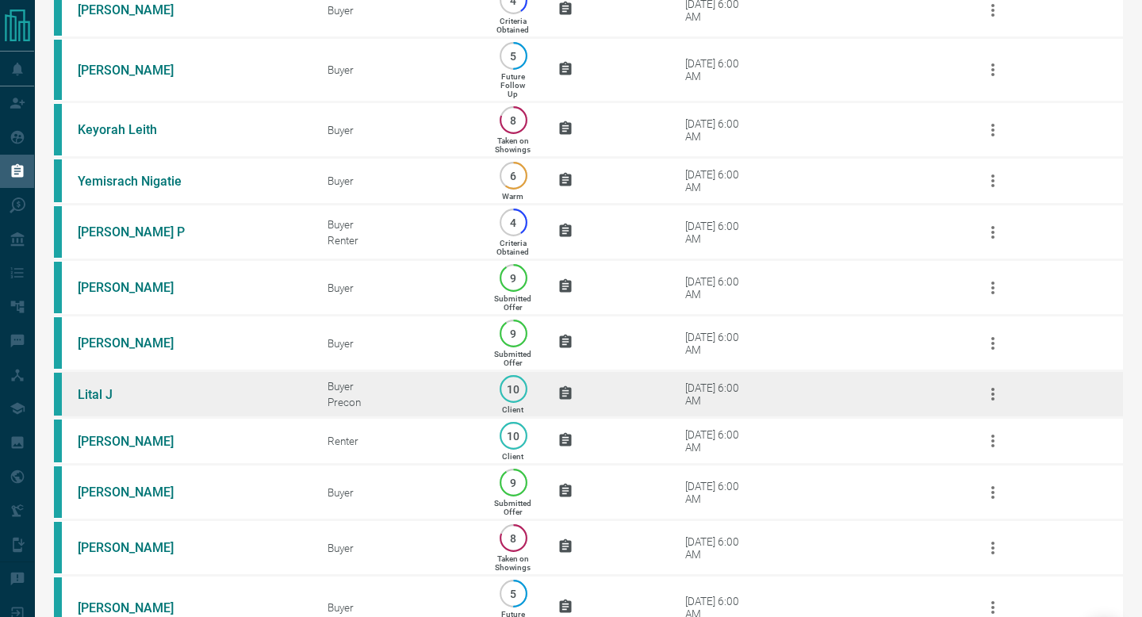
click at [817, 415] on td "[DATE] 6:00 AM" at bounding box center [794, 394] width 312 height 47
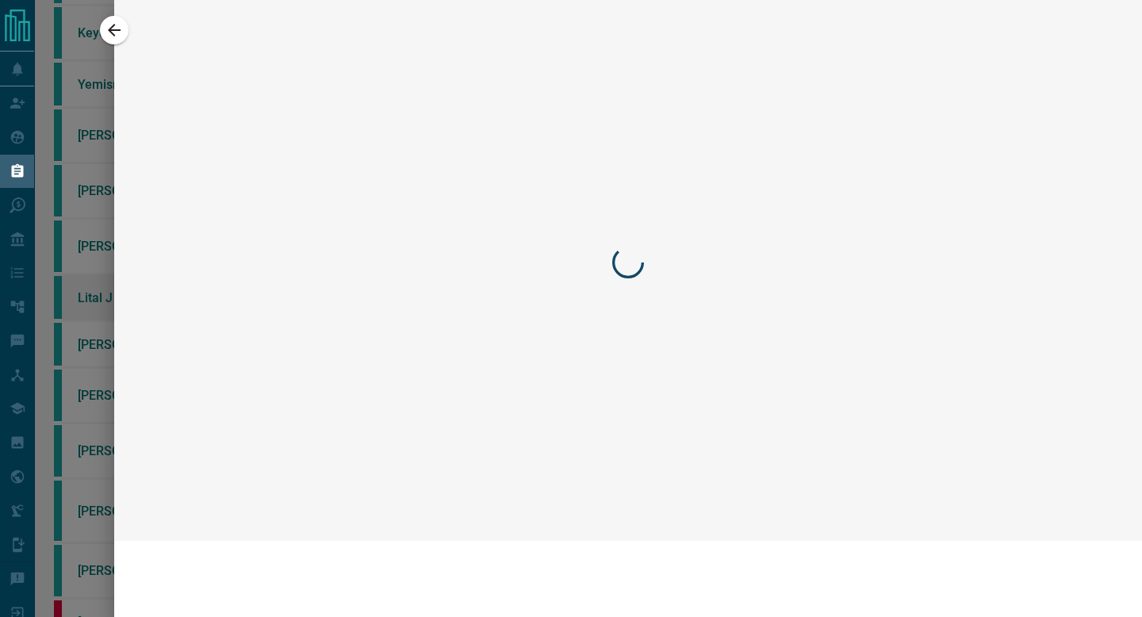
scroll to position [654, 0]
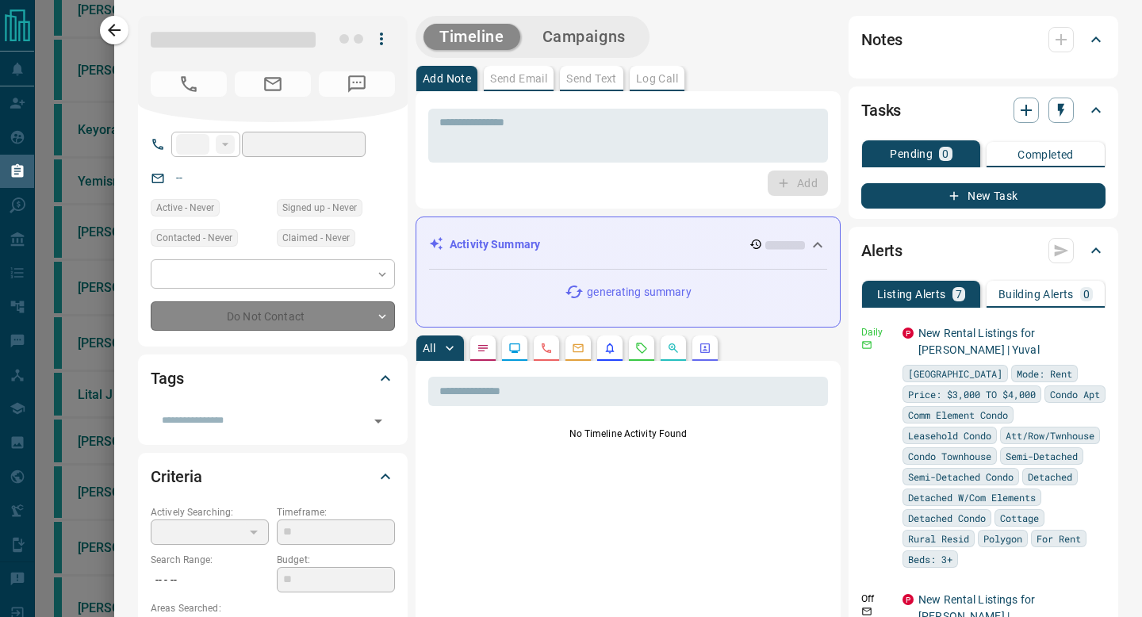
type input "**"
type input "**********"
type input "**"
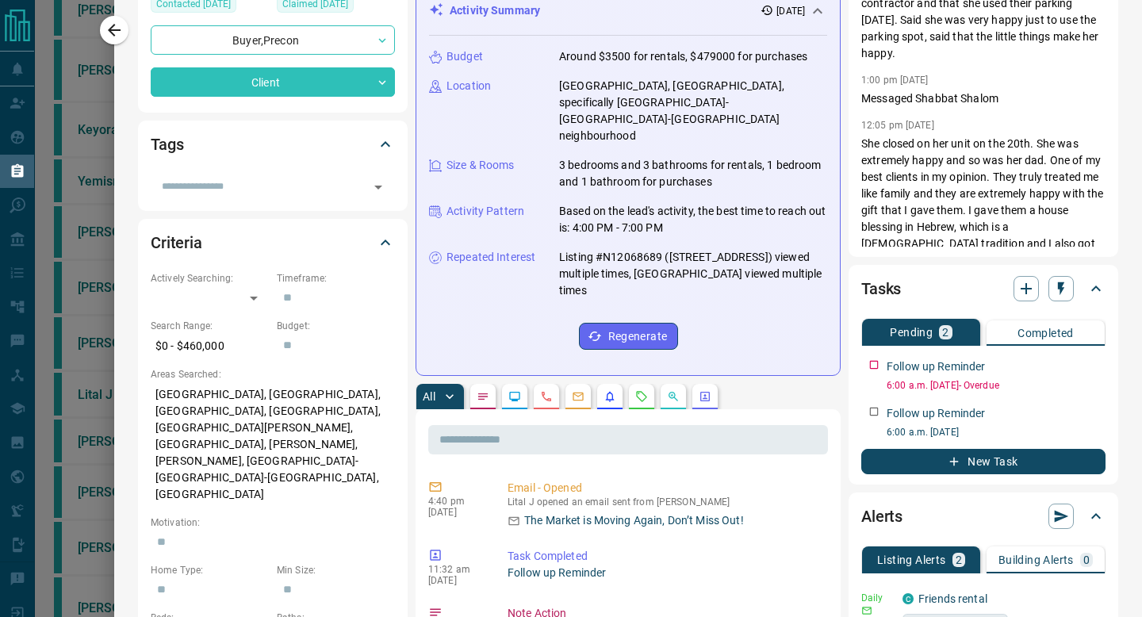
scroll to position [247, 0]
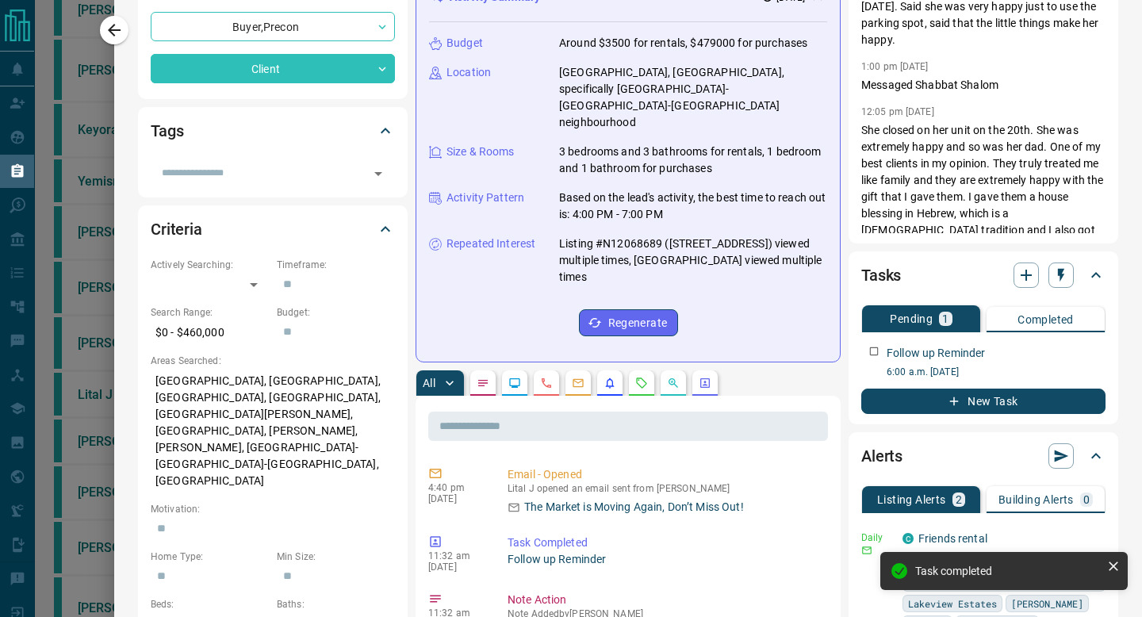
click at [973, 416] on div "Tasks Pending 1 Completed Follow up Reminder 6:00 a.m. [DATE] New Task" at bounding box center [983, 337] width 270 height 173
click at [942, 414] on div "Tasks Pending 1 Completed Follow up Reminder 6:00 a.m. [DATE] New Task" at bounding box center [983, 337] width 270 height 173
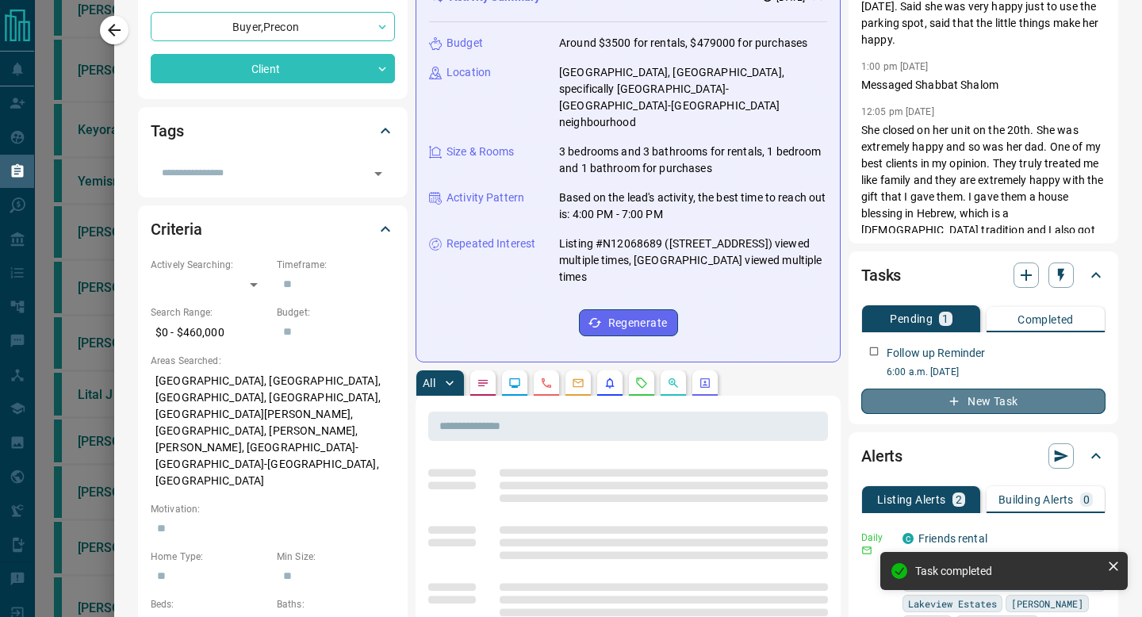
click at [864, 404] on button "New Task" at bounding box center [983, 401] width 244 height 25
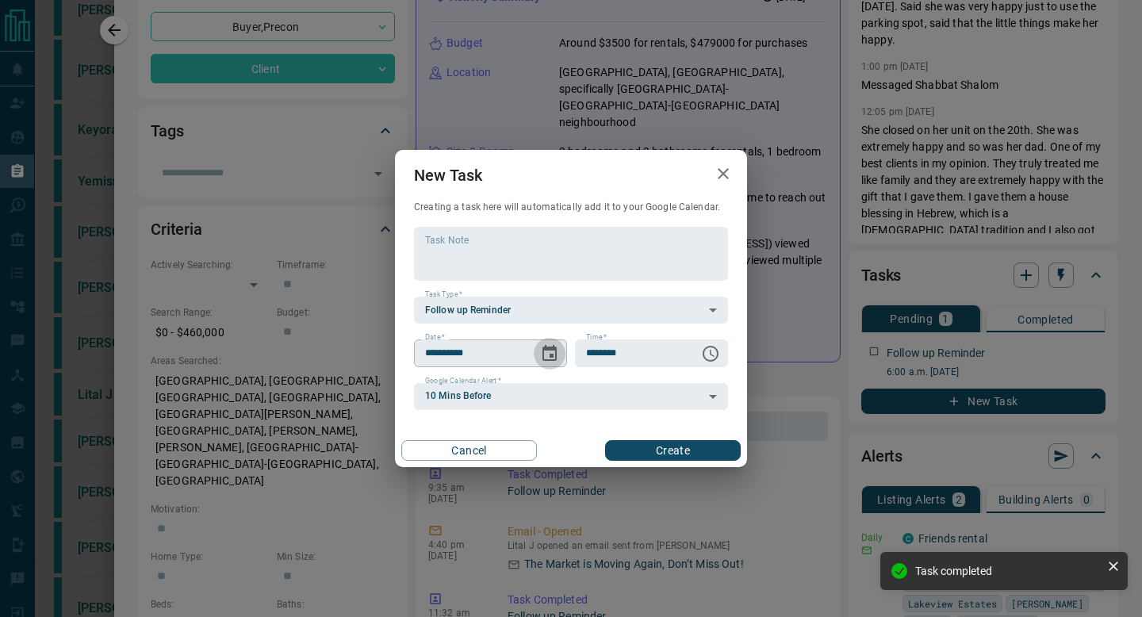
click at [560, 352] on button "Choose date, selected date is Sep 17, 2025" at bounding box center [550, 354] width 32 height 32
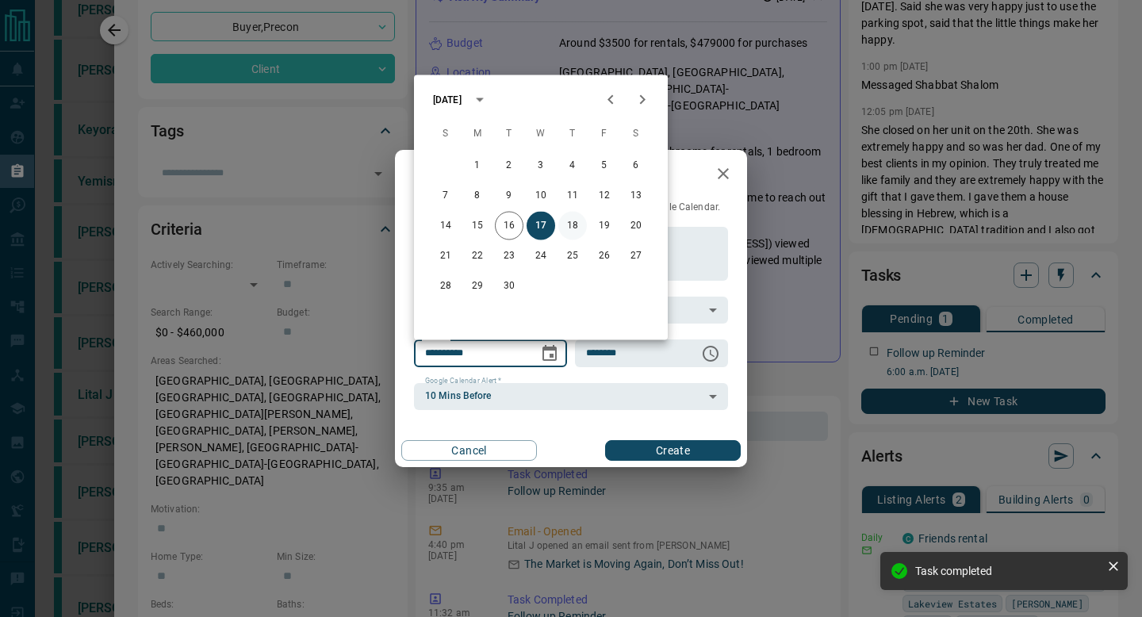
click at [577, 227] on button "18" at bounding box center [572, 226] width 29 height 29
type input "**********"
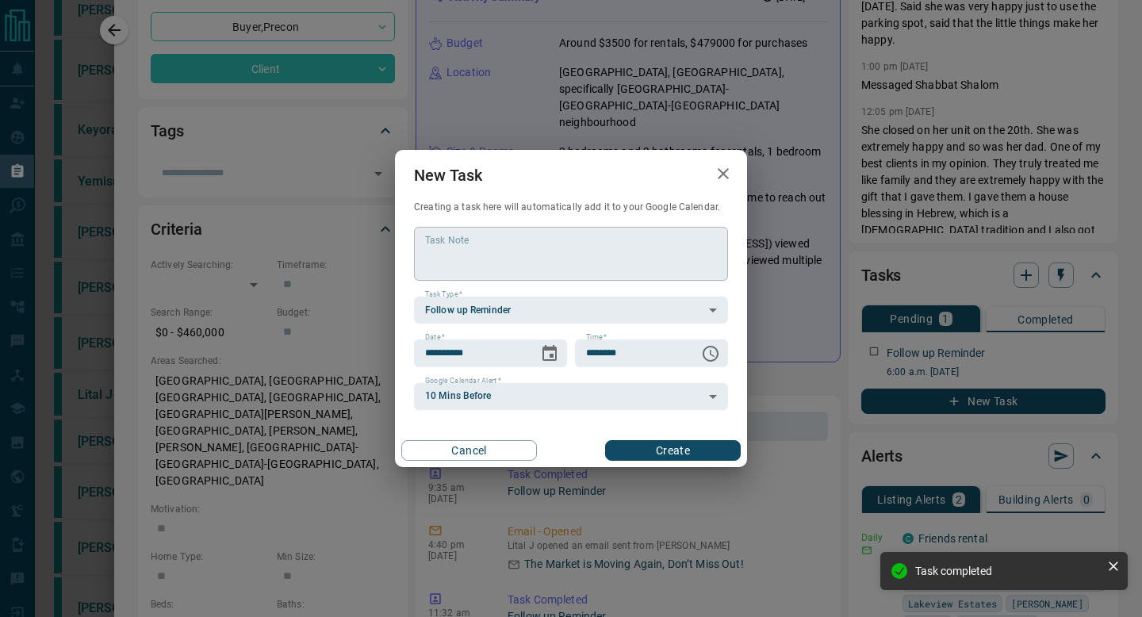
click at [552, 243] on textarea "Task Note" at bounding box center [571, 254] width 292 height 40
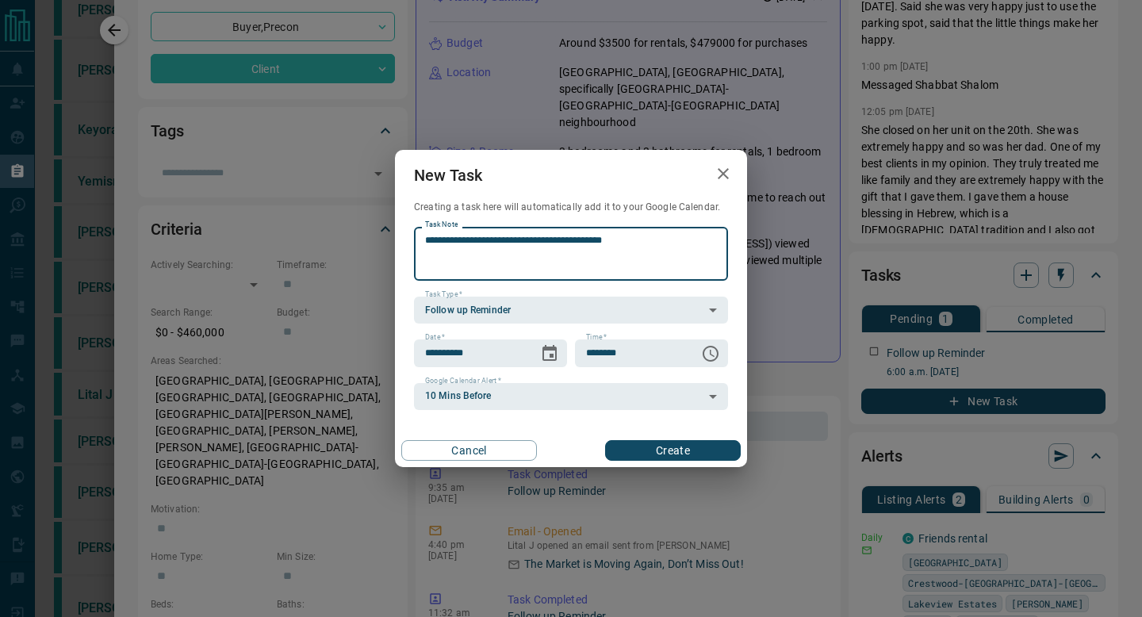
drag, startPoint x: 687, startPoint y: 250, endPoint x: 382, endPoint y: 239, distance: 304.7
click at [382, 239] on div "**********" at bounding box center [571, 308] width 1142 height 617
type textarea "**********"
click at [666, 447] on button "Create" at bounding box center [673, 450] width 136 height 21
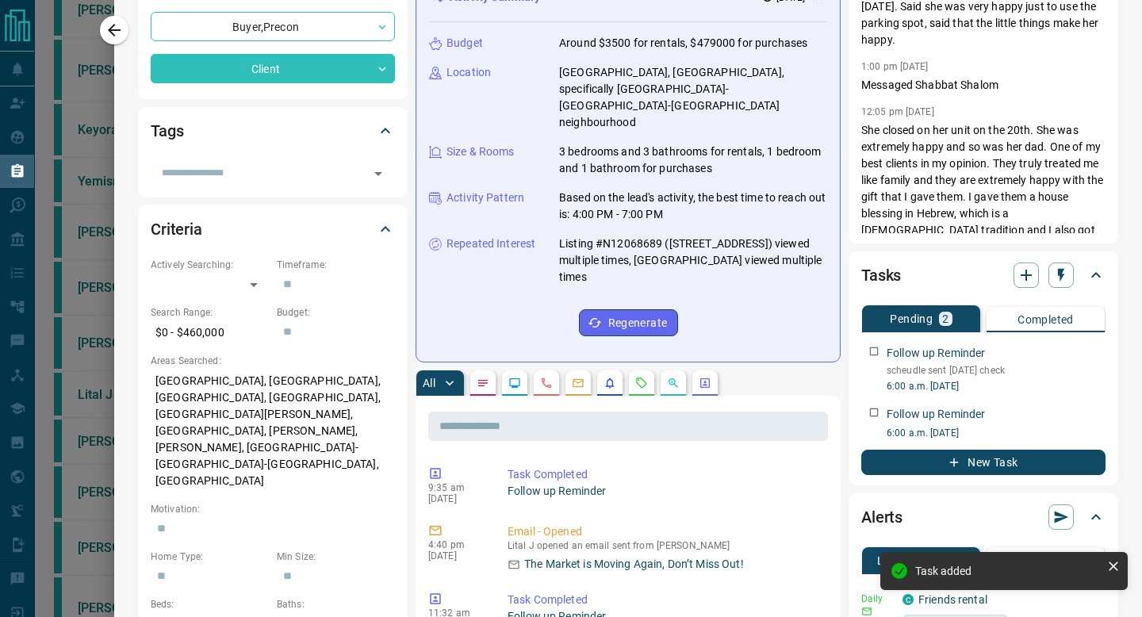
scroll to position [0, 0]
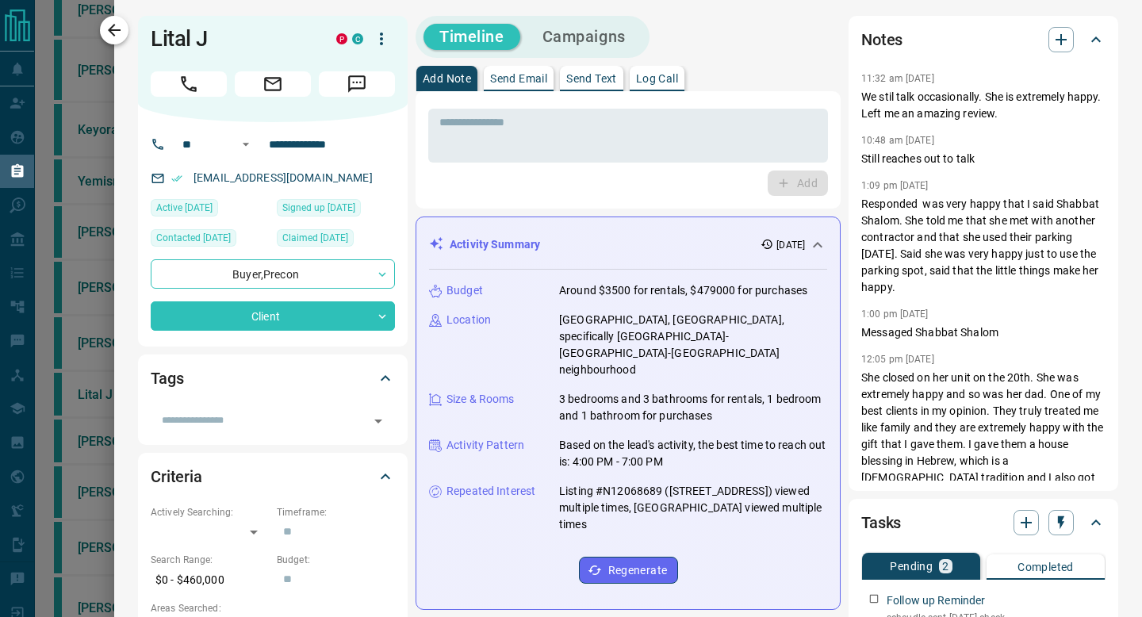
click at [107, 26] on icon "button" at bounding box center [114, 30] width 19 height 19
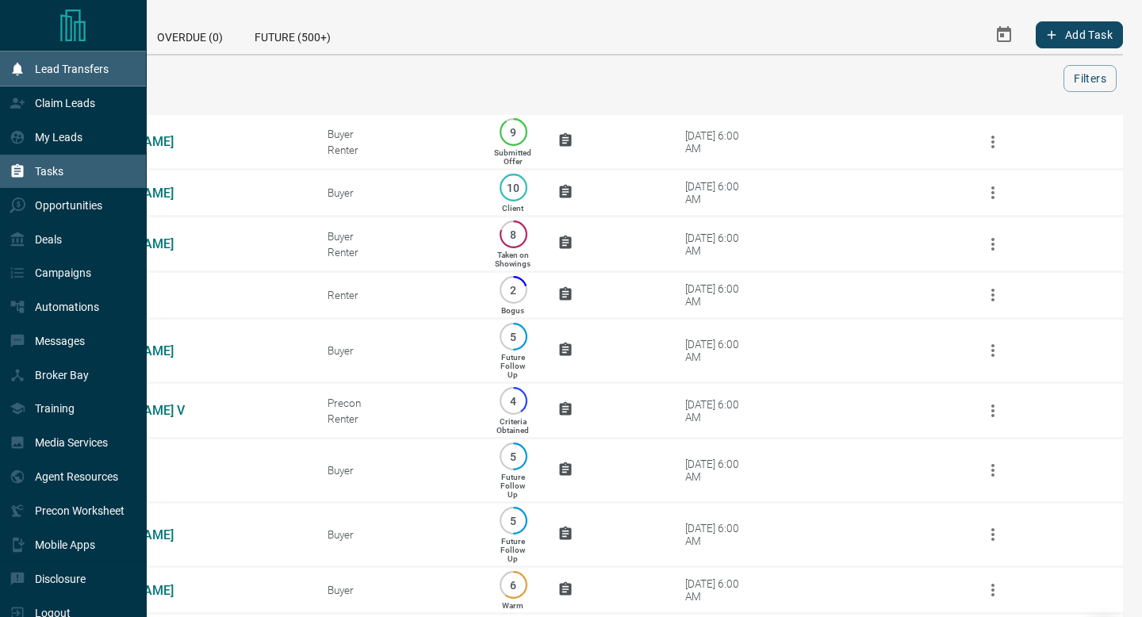
click at [32, 84] on div "Lead Transfers" at bounding box center [73, 69] width 147 height 34
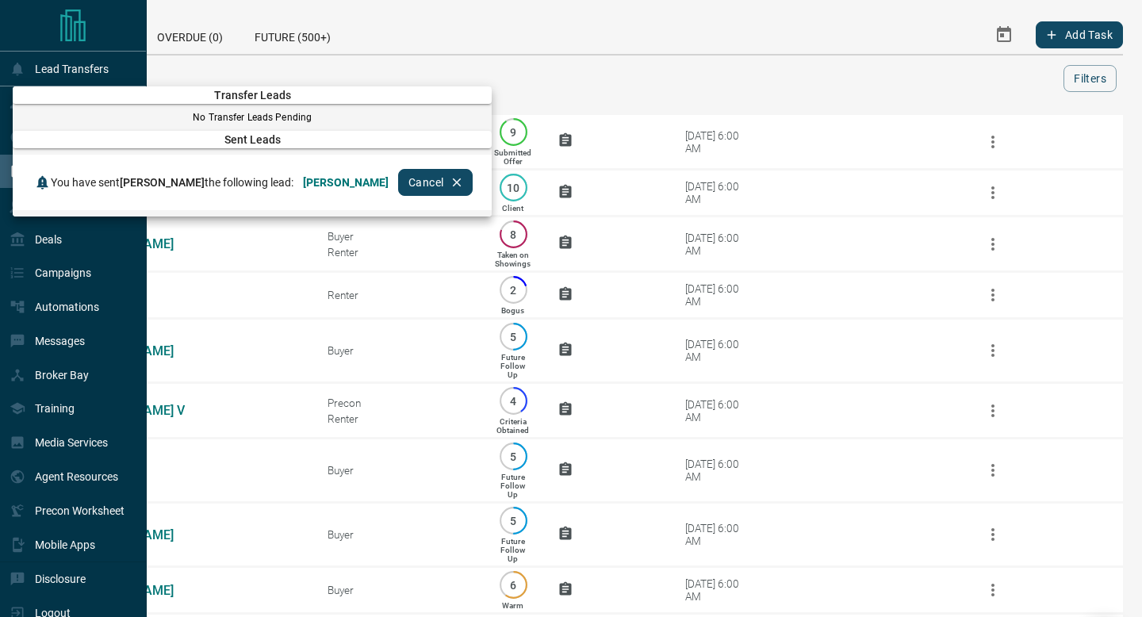
click at [10, 117] on div at bounding box center [571, 308] width 1142 height 617
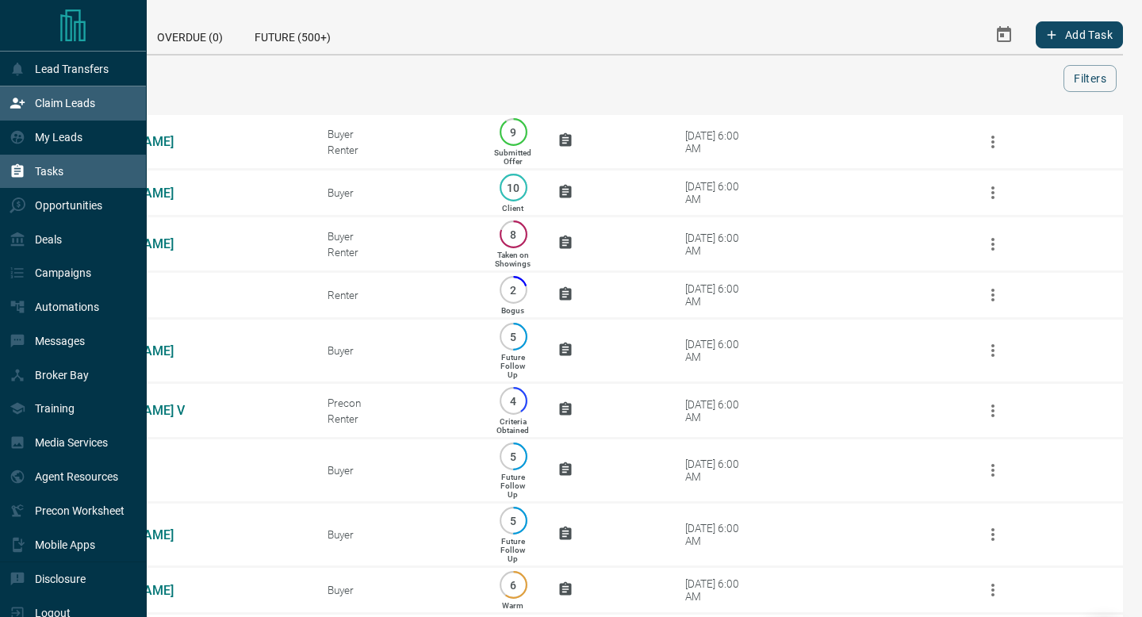
click at [27, 104] on div "Claim Leads" at bounding box center [53, 103] width 86 height 26
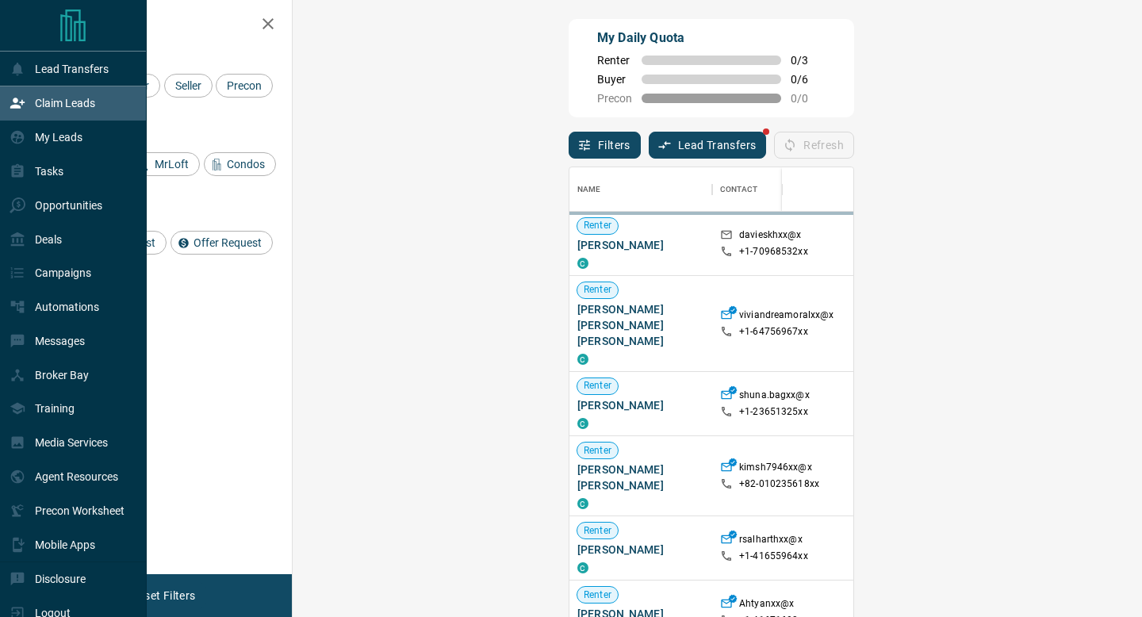
scroll to position [468, 815]
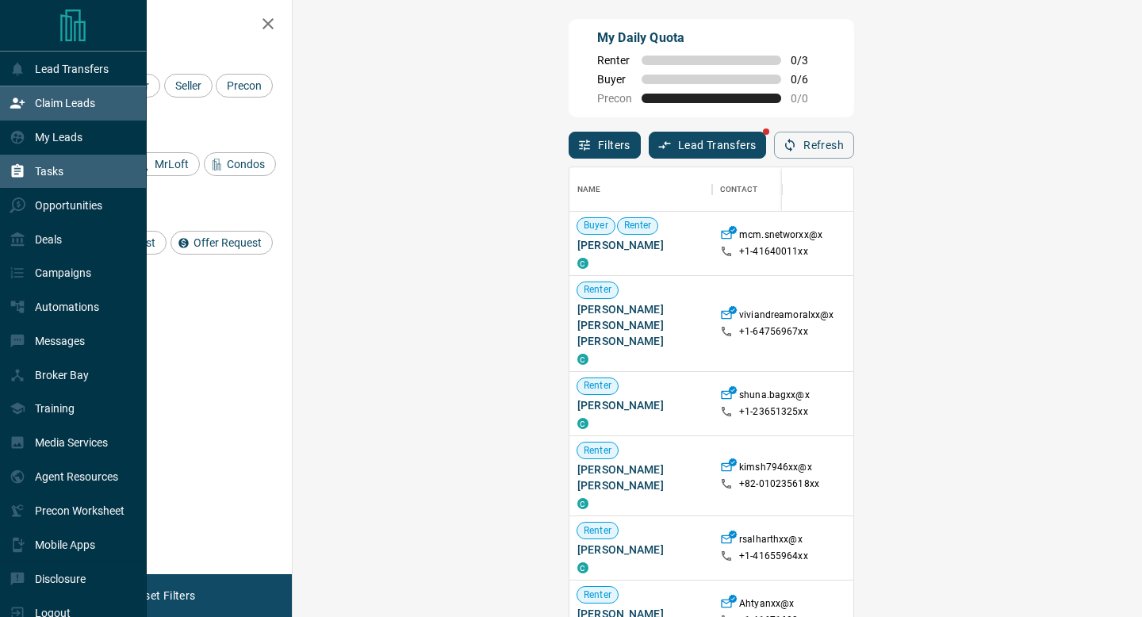
click at [91, 163] on div "Tasks" at bounding box center [73, 172] width 147 height 34
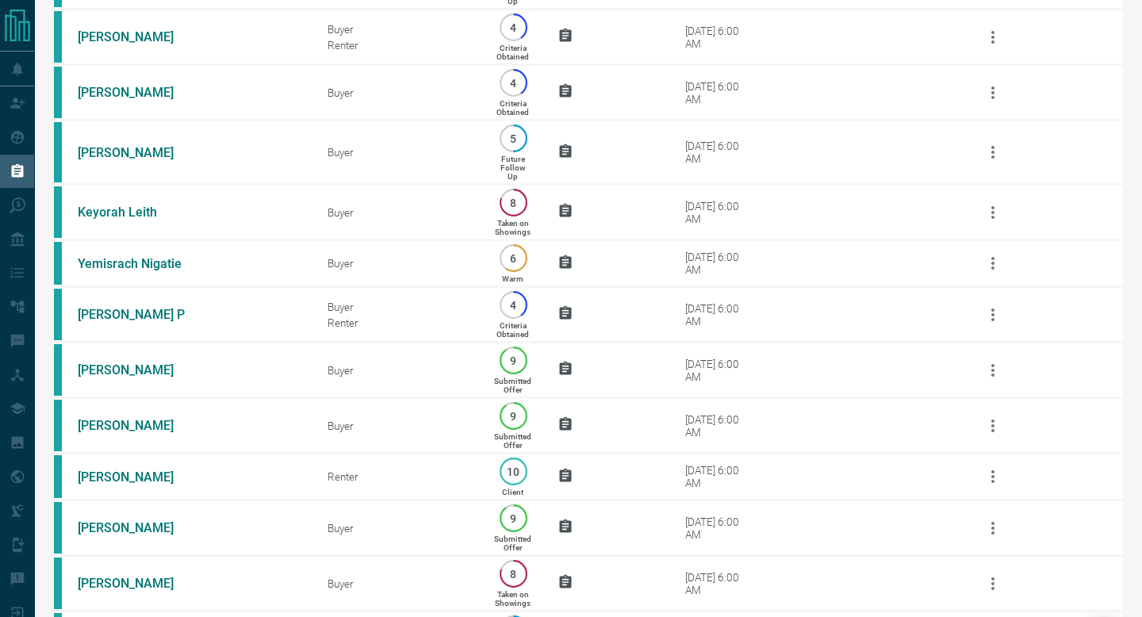
scroll to position [1071, 0]
